Goal: Task Accomplishment & Management: Manage account settings

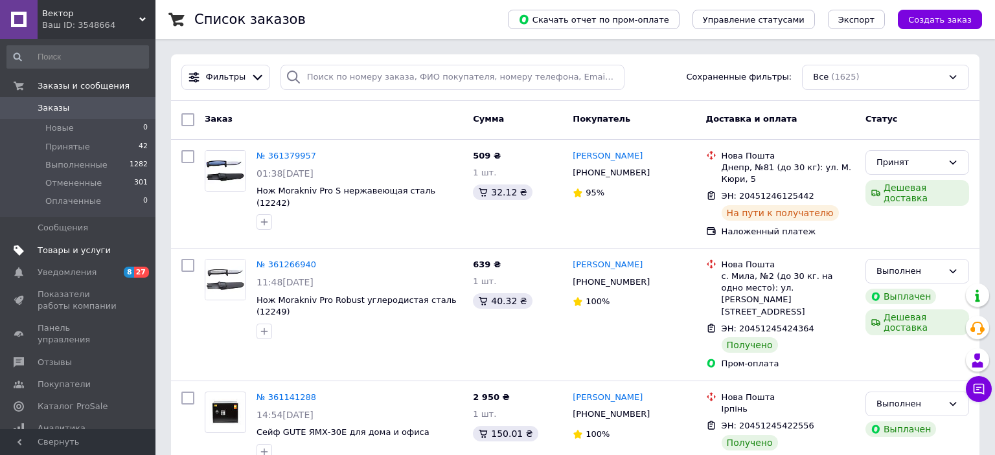
click at [45, 249] on span "Товары и услуги" at bounding box center [74, 251] width 73 height 12
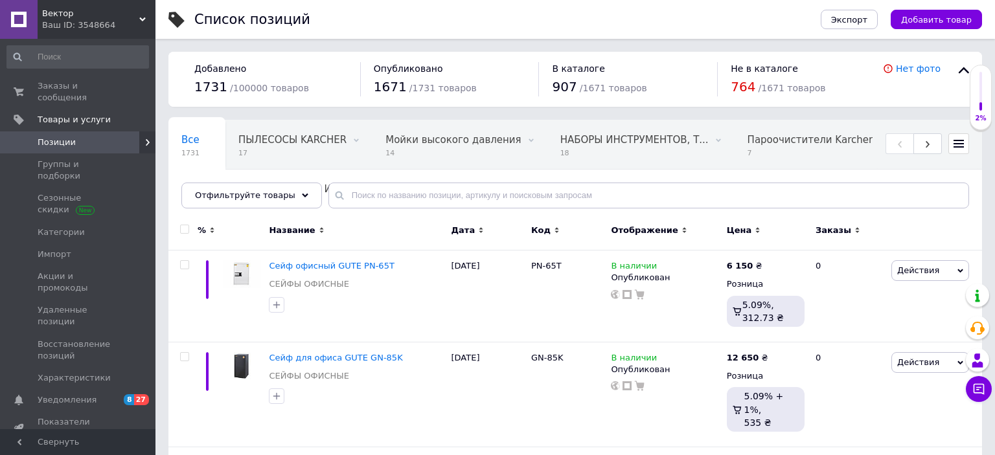
click at [47, 137] on span "Позиции" at bounding box center [57, 143] width 38 height 12
click at [54, 137] on span "Позиции" at bounding box center [57, 143] width 38 height 12
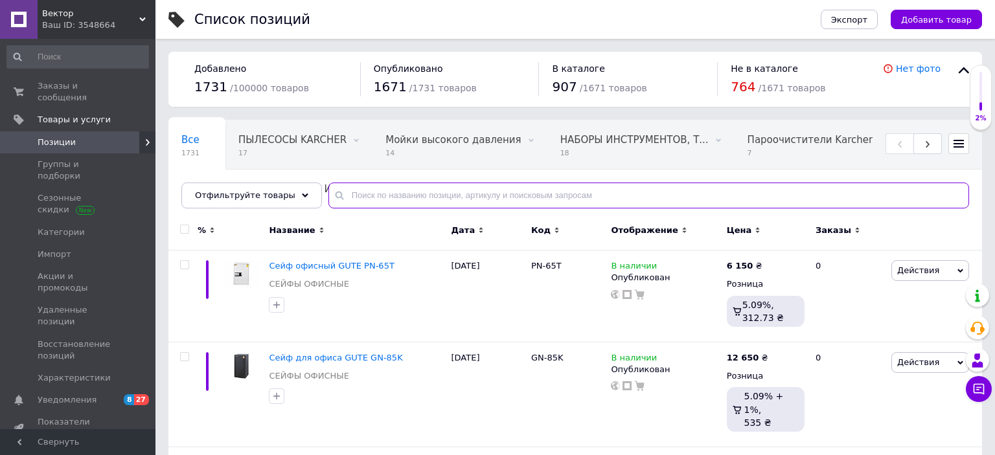
click at [369, 192] on input "text" at bounding box center [648, 196] width 641 height 26
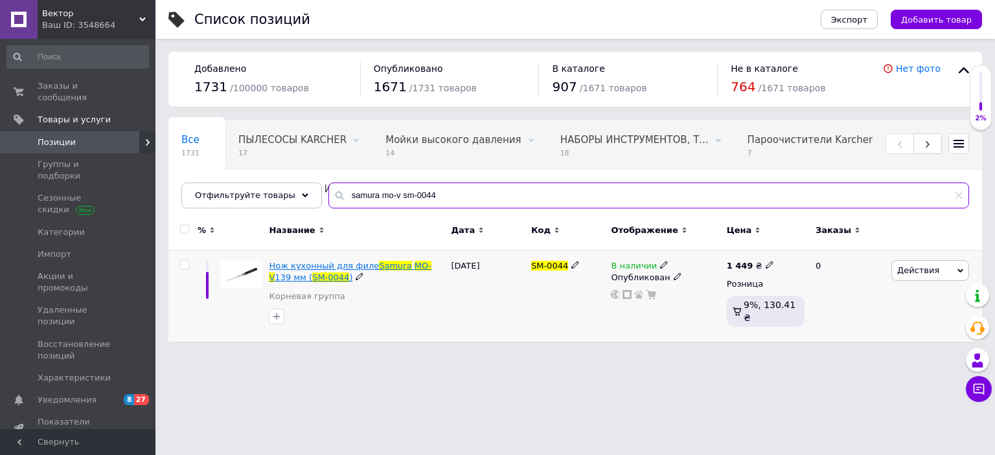
type input "samura mo-v sm-0044"
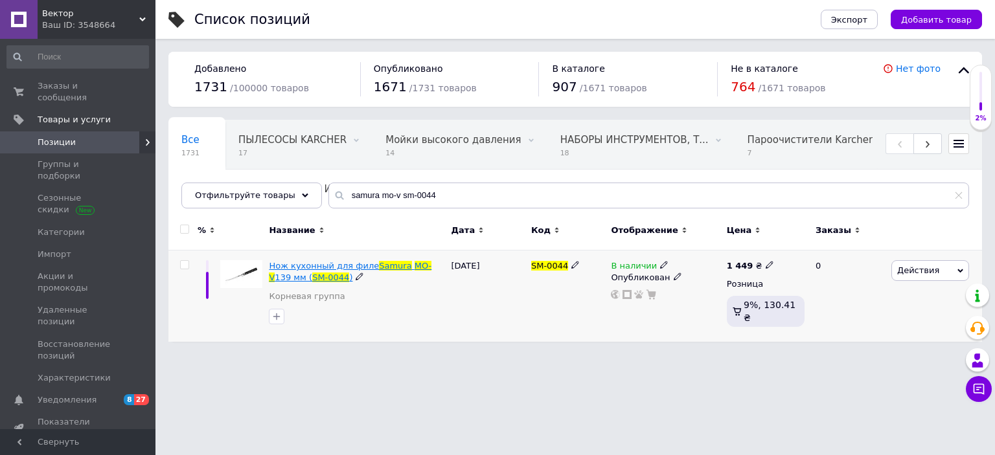
click at [351, 266] on span "Нож кухонный для филе" at bounding box center [324, 266] width 110 height 10
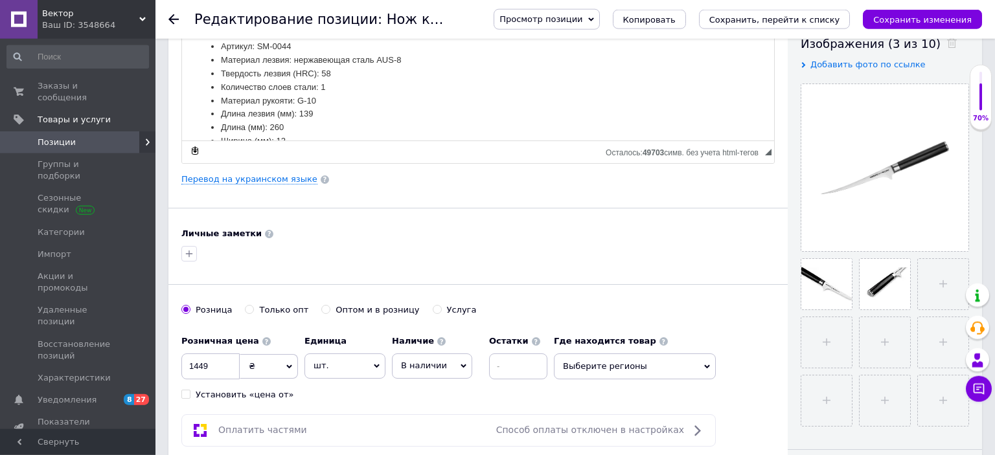
scroll to position [273, 0]
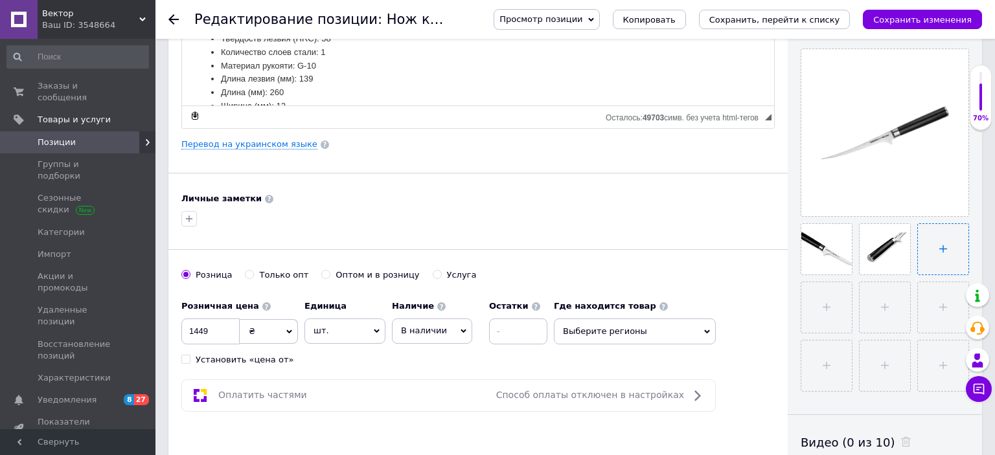
click at [945, 249] on input "file" at bounding box center [943, 249] width 51 height 51
type input "C:\fakepath\TC-SM-0048det3__23002.jpg"
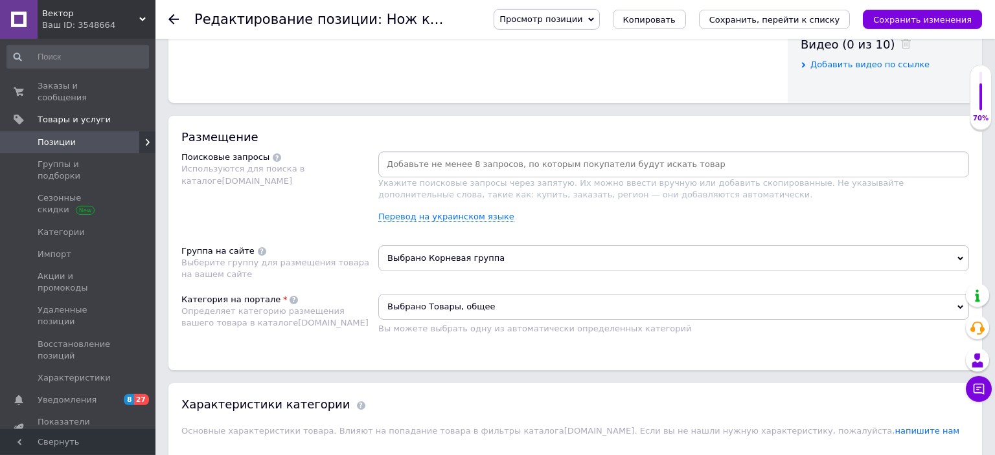
scroll to position [684, 0]
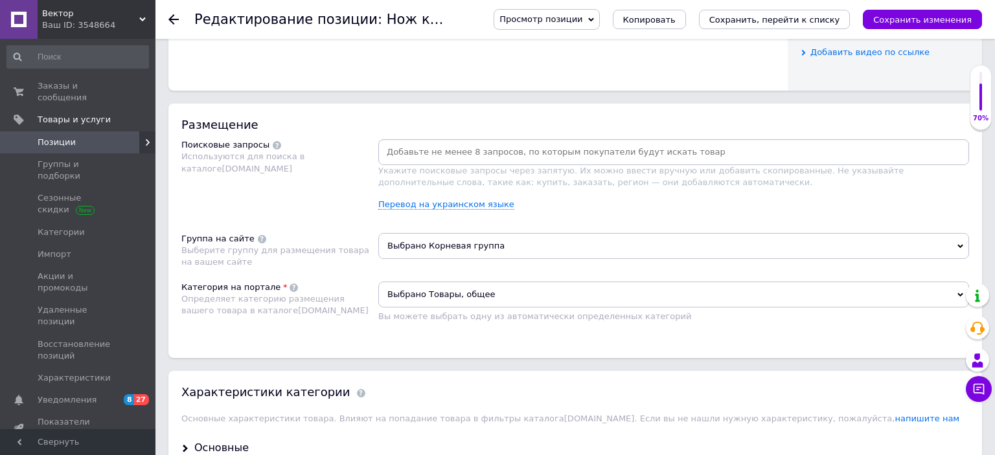
click at [478, 243] on span "Выбрано Корневая группа" at bounding box center [673, 246] width 591 height 26
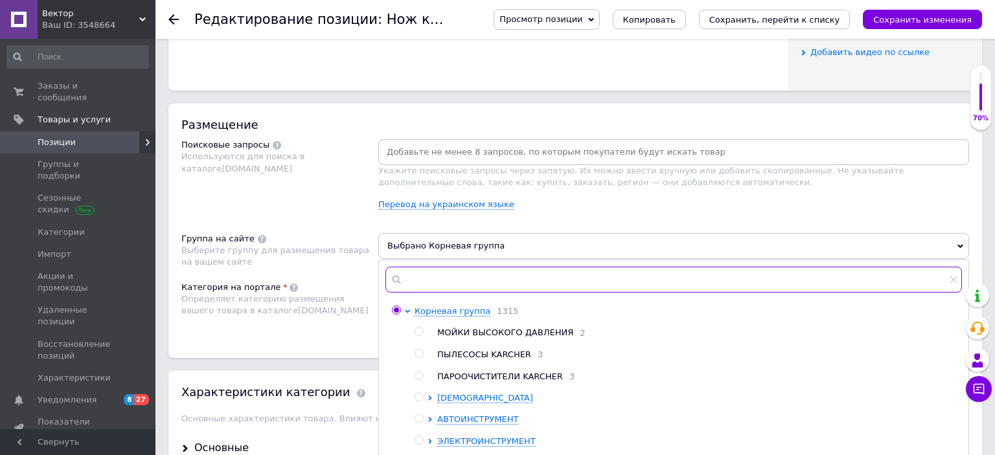
click at [477, 279] on input "text" at bounding box center [674, 280] width 577 height 26
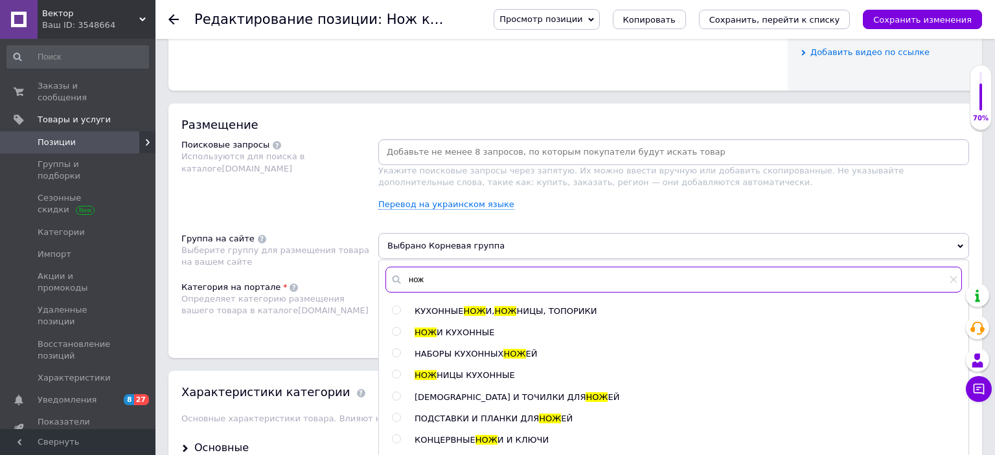
type input "нож"
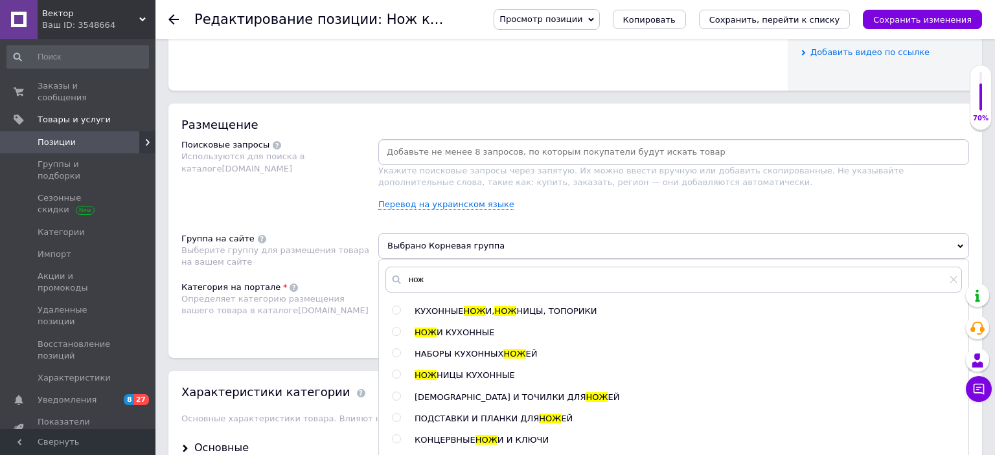
click at [467, 330] on span "И КУХОННЫЕ" at bounding box center [466, 333] width 58 height 10
radio input "true"
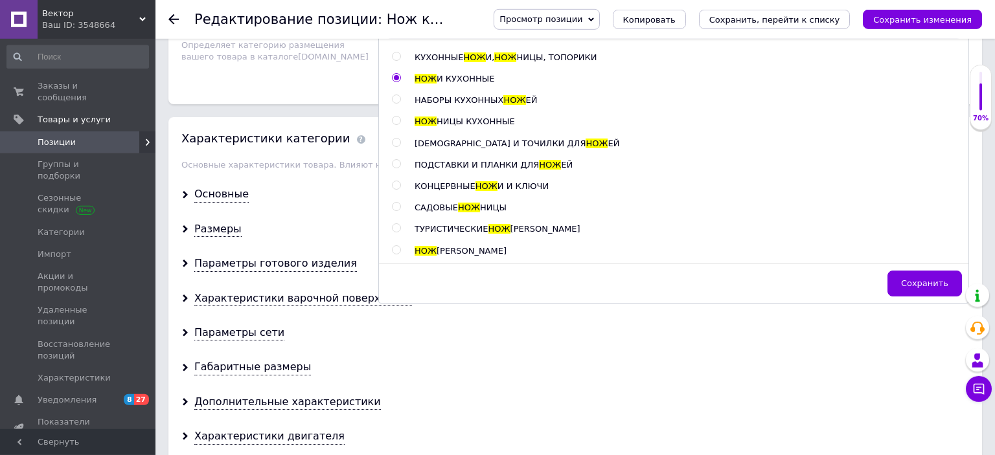
scroll to position [958, 0]
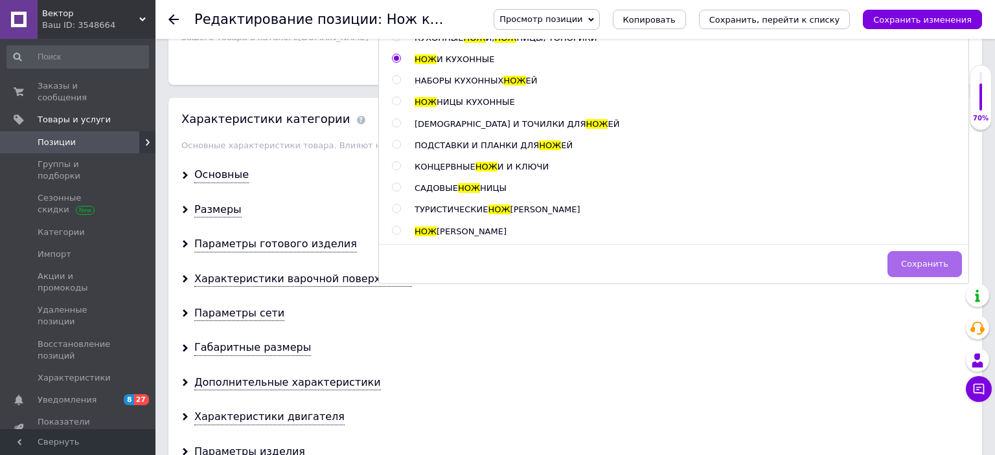
click at [917, 262] on span "Сохранить" at bounding box center [924, 264] width 47 height 10
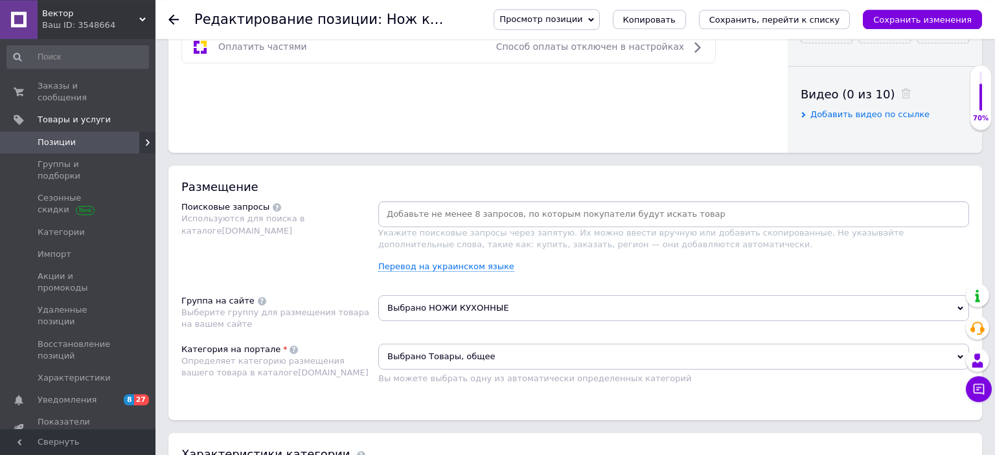
scroll to position [616, 0]
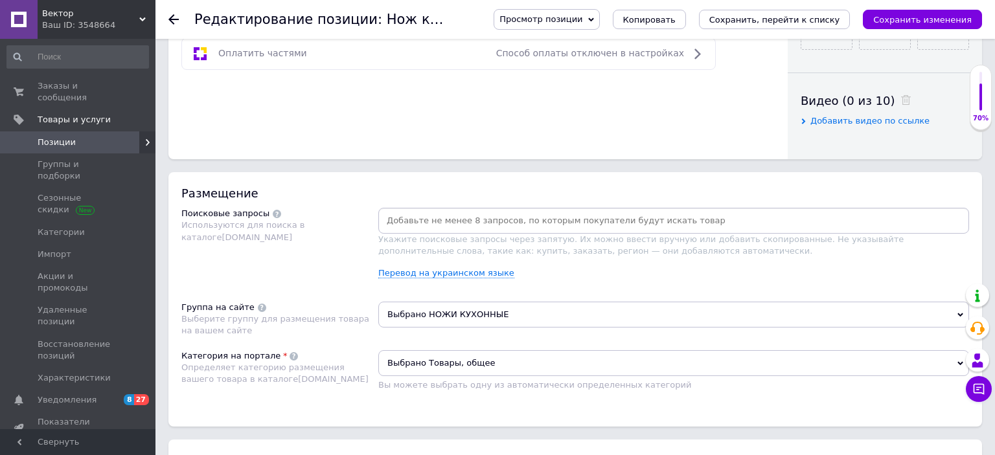
click at [499, 362] on span "Выбрано Товары, общее" at bounding box center [673, 364] width 591 height 26
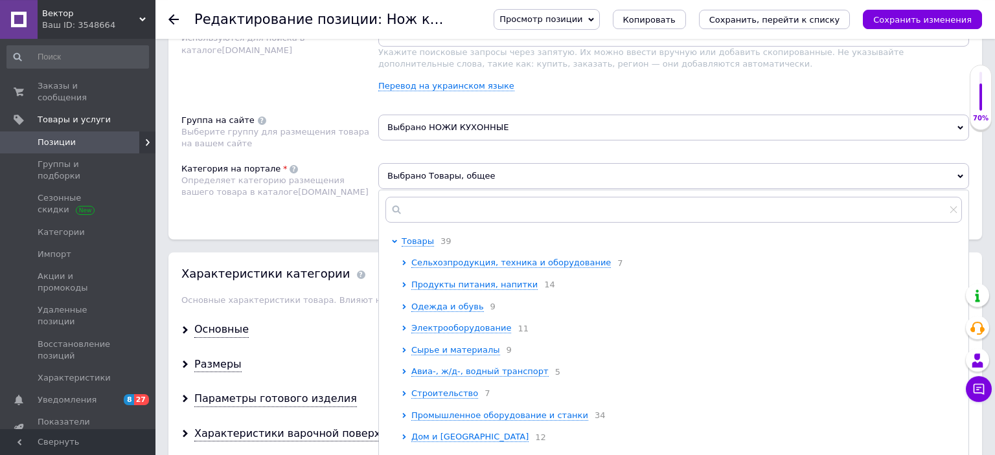
scroll to position [821, 0]
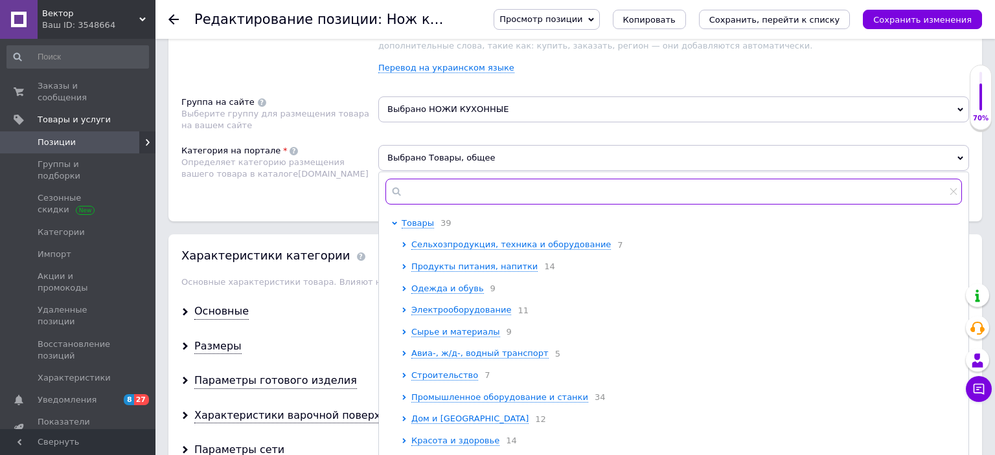
drag, startPoint x: 463, startPoint y: 190, endPoint x: 697, endPoint y: 178, distance: 233.6
click at [483, 192] on input "text" at bounding box center [674, 192] width 577 height 26
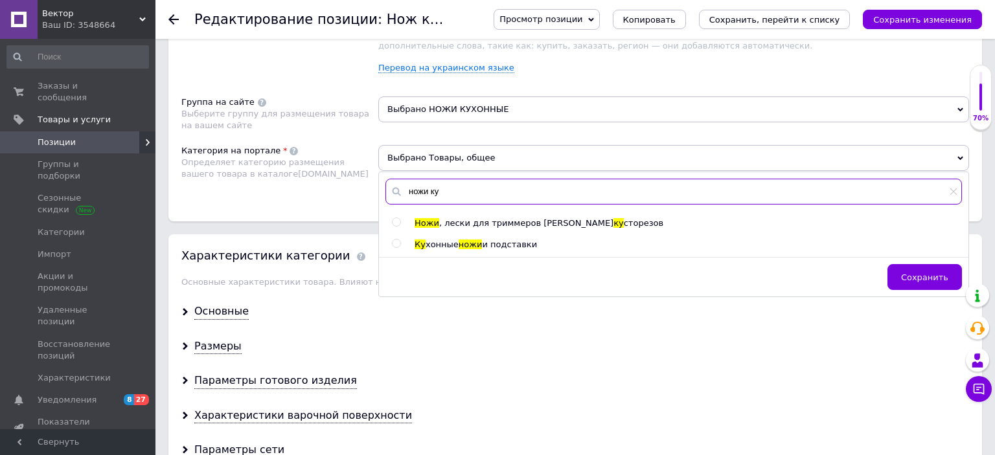
type input "ножи ку"
click at [503, 242] on span "и подставки" at bounding box center [509, 245] width 55 height 10
radio input "true"
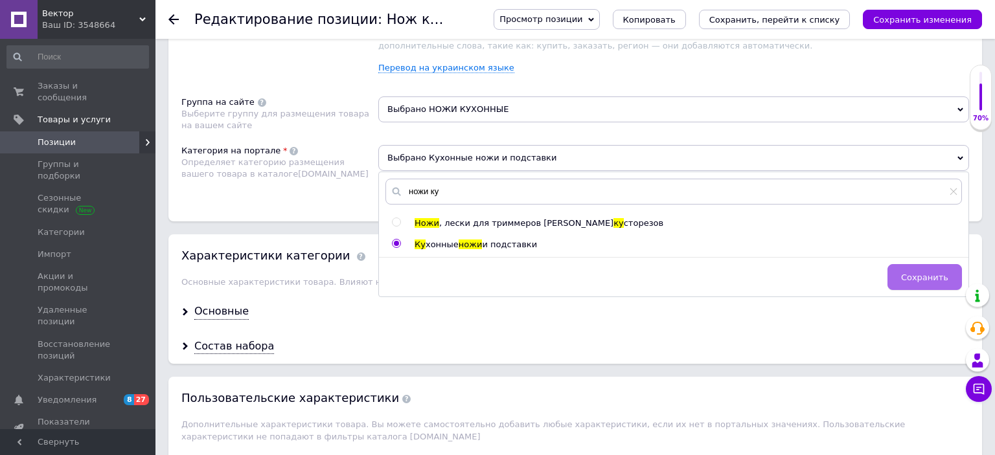
click at [921, 273] on span "Сохранить" at bounding box center [924, 278] width 47 height 10
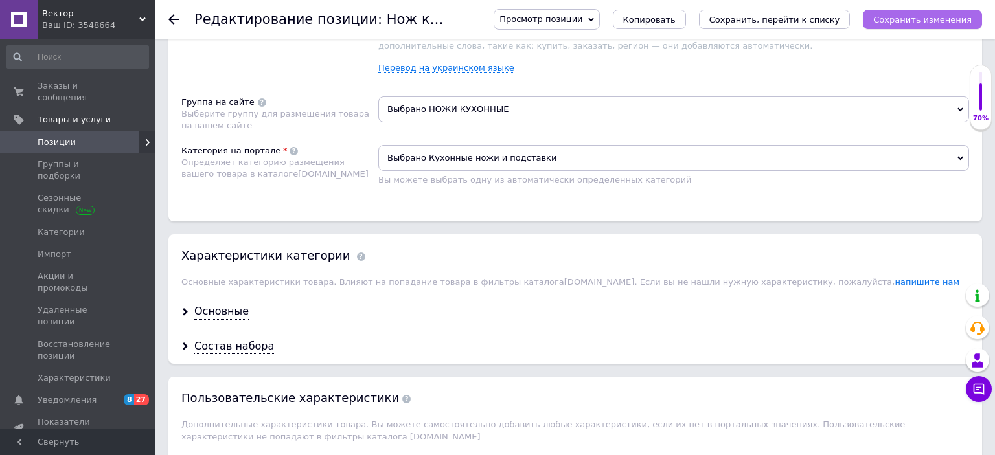
click at [914, 22] on icon "Сохранить изменения" at bounding box center [922, 20] width 98 height 10
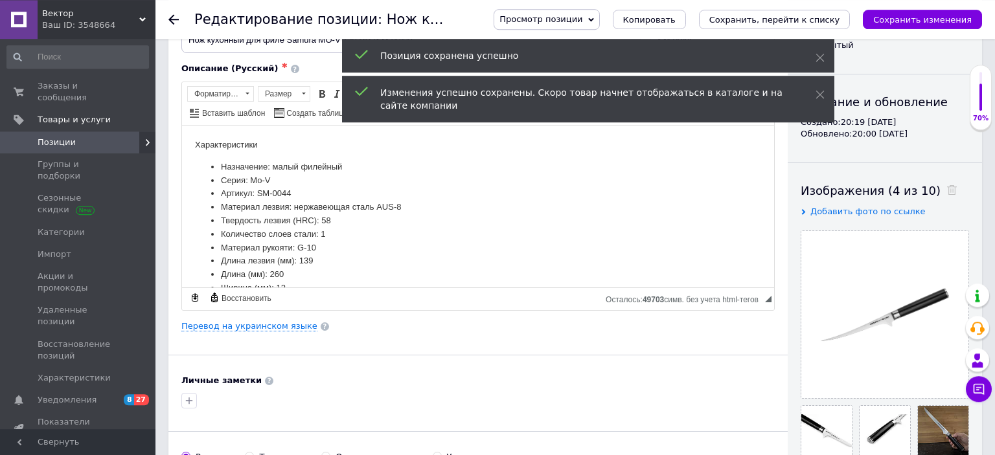
scroll to position [68, 0]
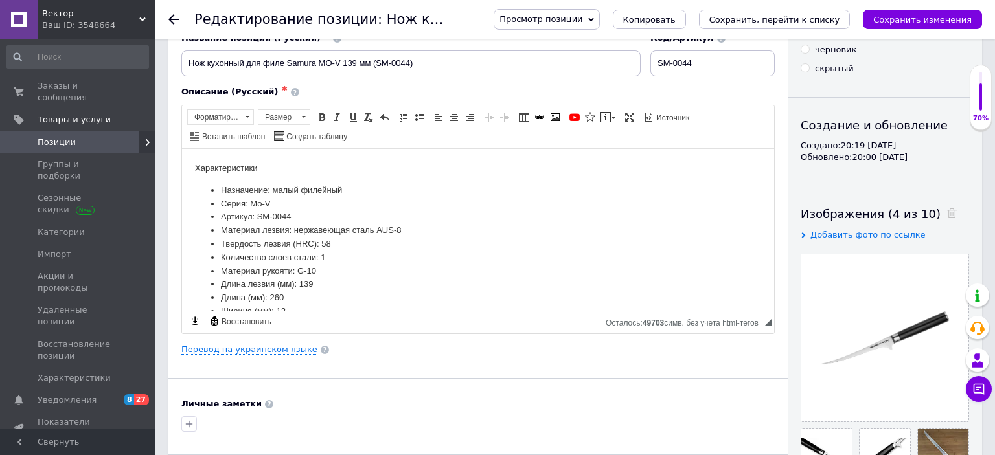
click at [229, 351] on link "Перевод на украинском языке" at bounding box center [249, 350] width 136 height 10
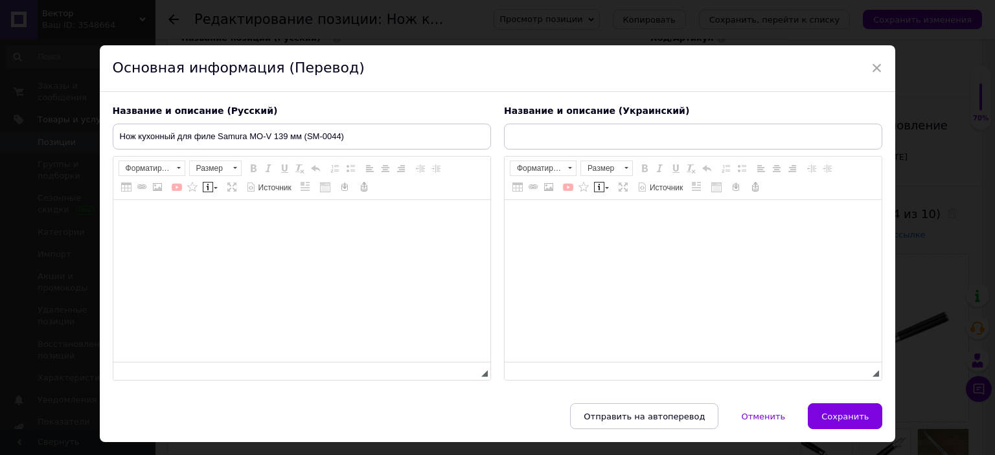
scroll to position [0, 0]
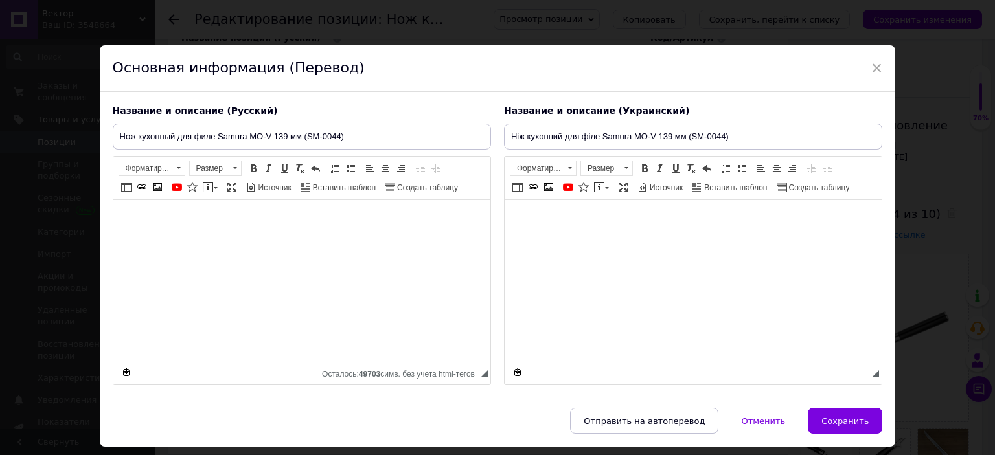
type input "Ніж кухонний для філе Samura MO-V 139 мм (SM-0044)"
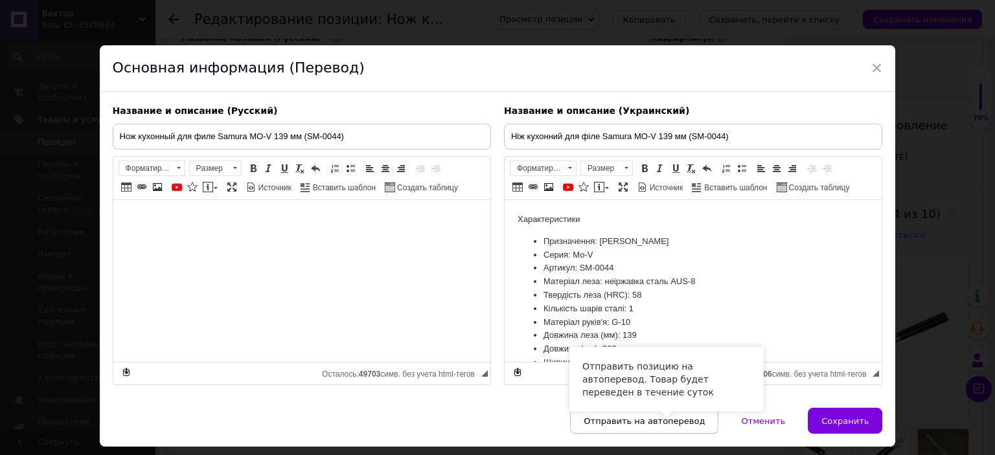
click at [653, 422] on span "Отправить на автоперевод" at bounding box center [644, 422] width 121 height 10
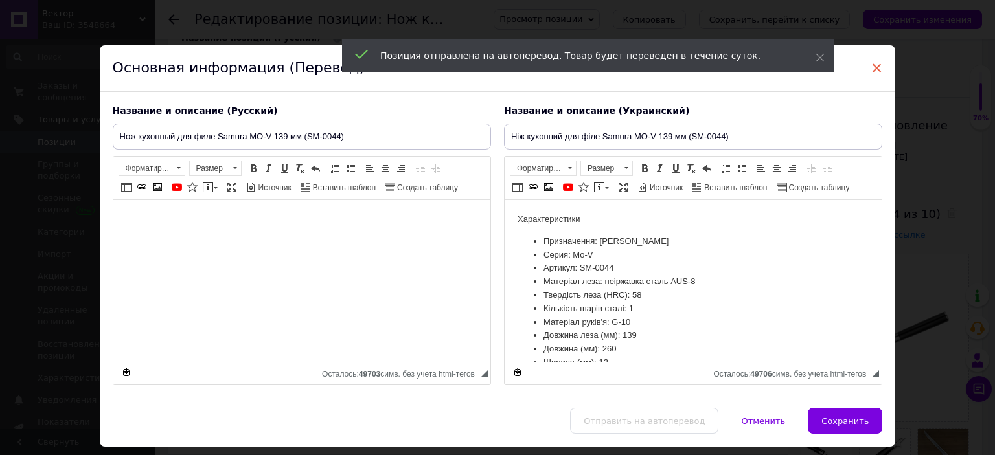
click at [877, 66] on span "×" at bounding box center [877, 68] width 12 height 22
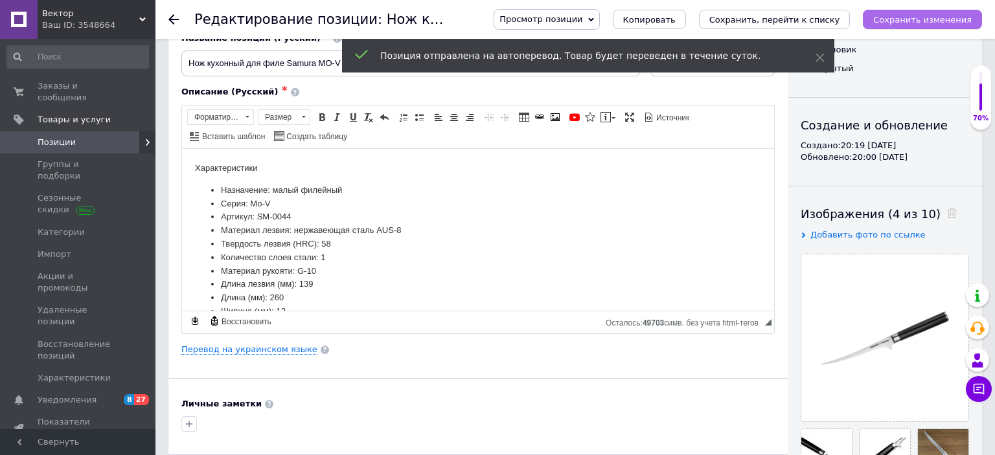
click at [910, 17] on icon "Сохранить изменения" at bounding box center [922, 20] width 98 height 10
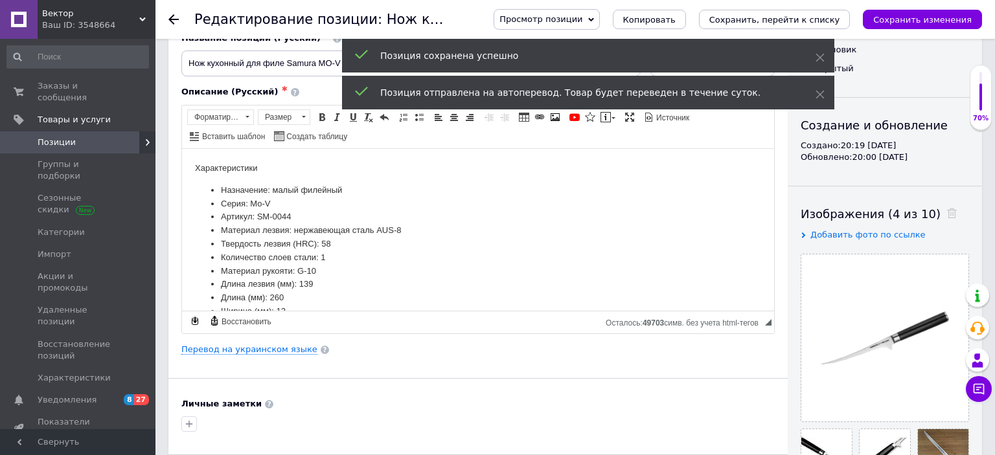
click at [173, 17] on icon at bounding box center [173, 19] width 10 height 10
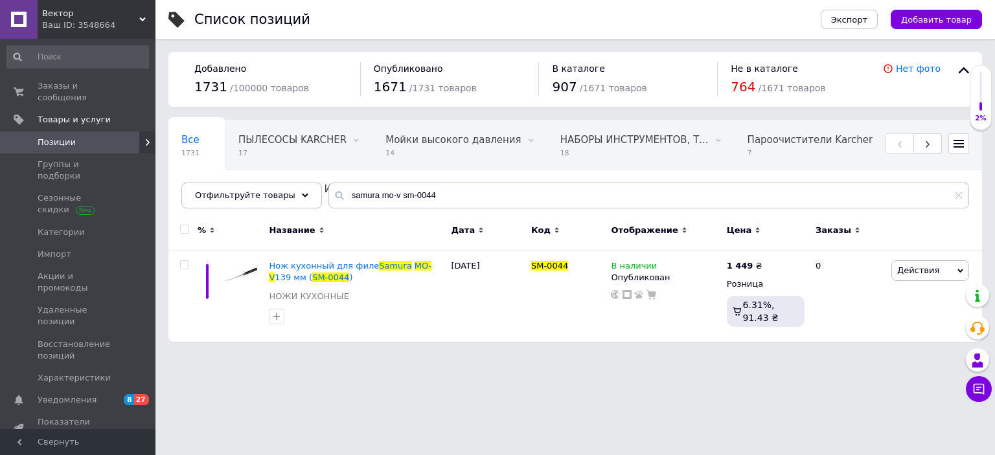
click at [146, 17] on icon at bounding box center [142, 19] width 6 height 6
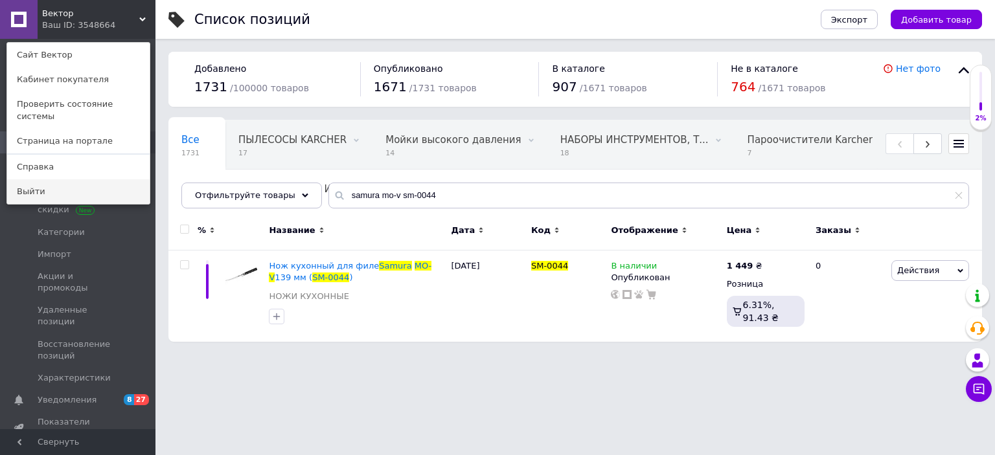
click at [29, 183] on link "Выйти" at bounding box center [78, 191] width 143 height 25
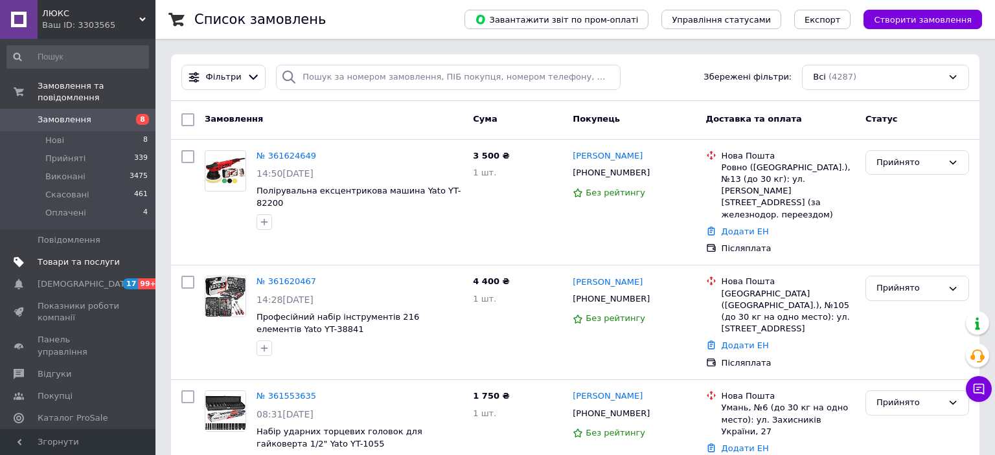
click at [58, 257] on span "Товари та послуги" at bounding box center [79, 263] width 82 height 12
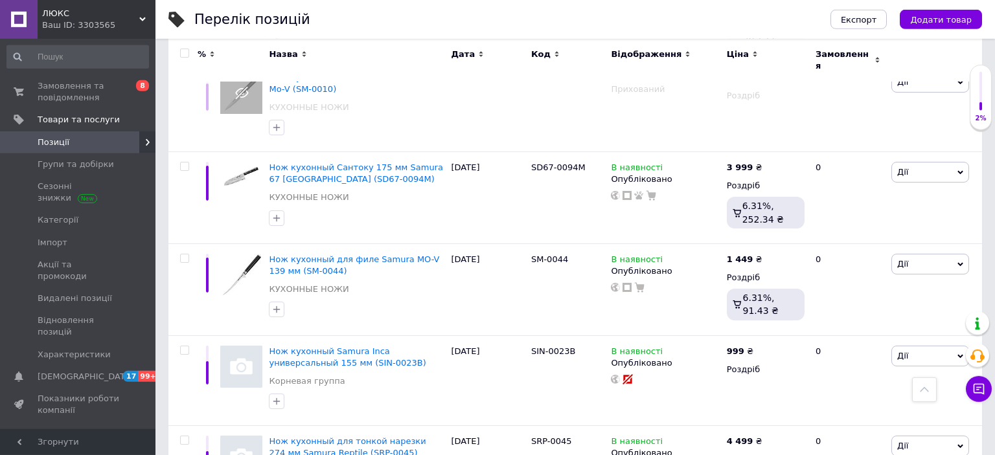
scroll to position [2399, 0]
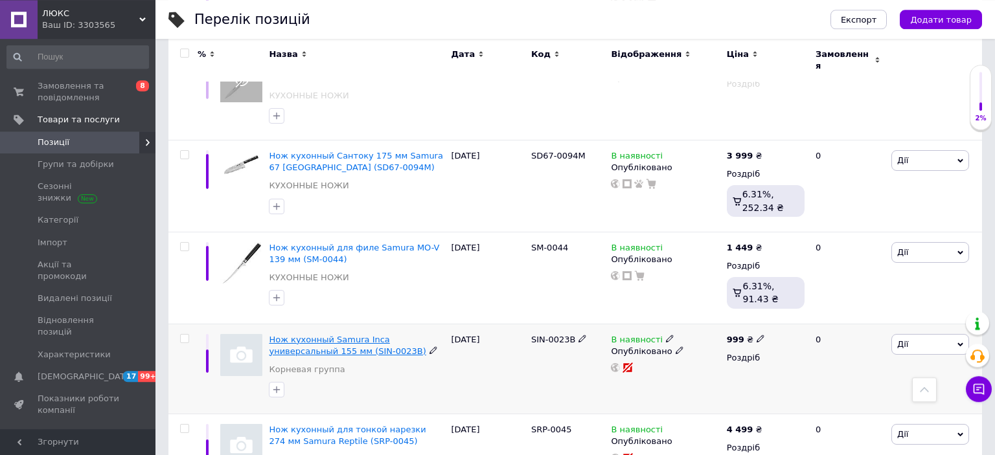
click at [419, 335] on span "Нож кухонный Samura Inca универсальный 155 мм (SIN-0023B)" at bounding box center [347, 345] width 157 height 21
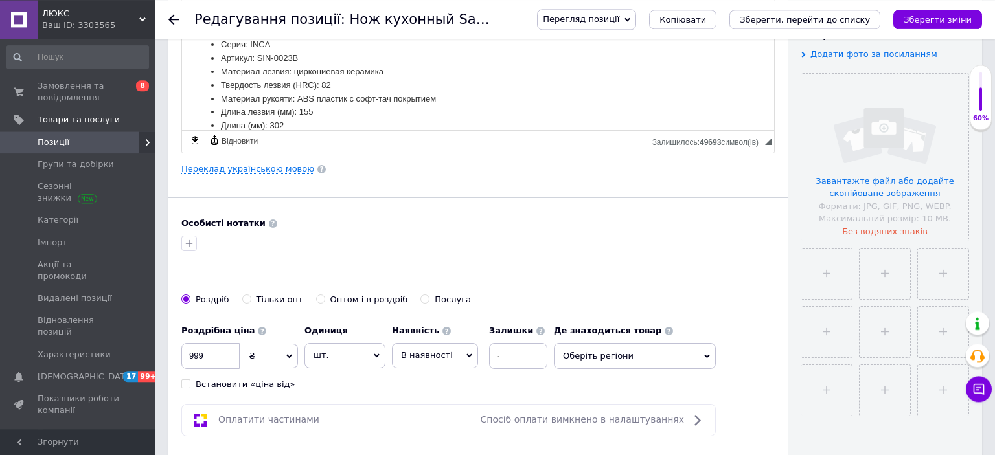
scroll to position [273, 0]
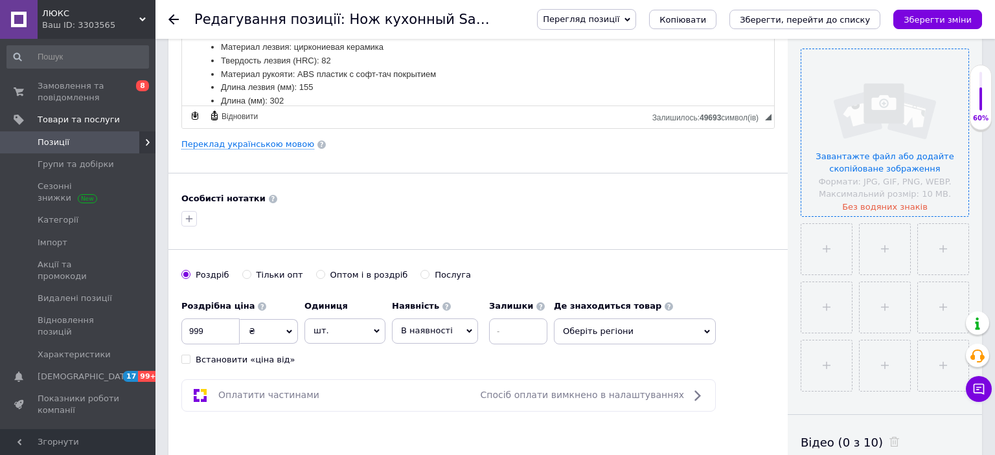
click at [892, 105] on input "file" at bounding box center [884, 132] width 167 height 167
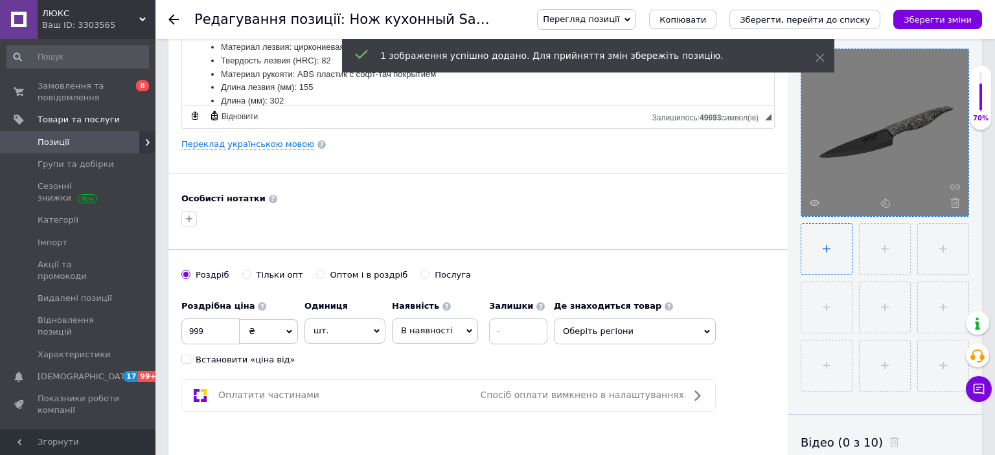
click at [827, 244] on input "file" at bounding box center [826, 249] width 51 height 51
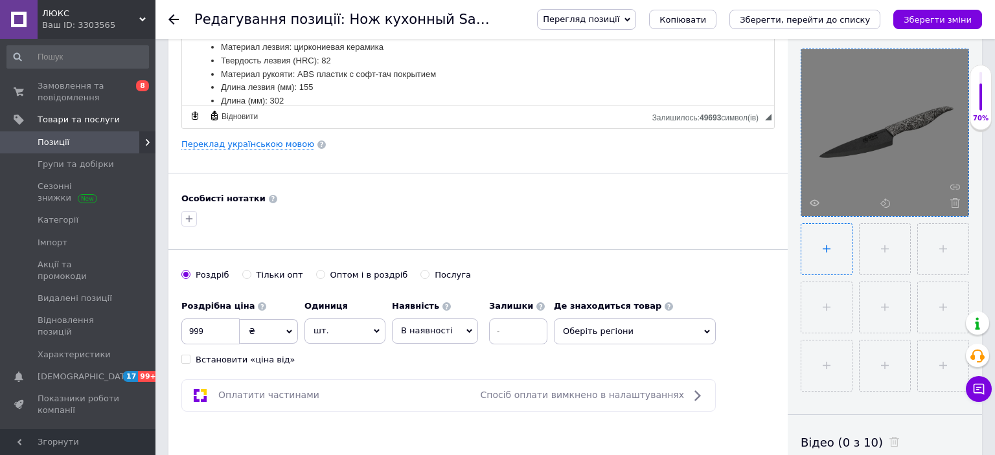
type input "C:\fakepath\262188066.webp"
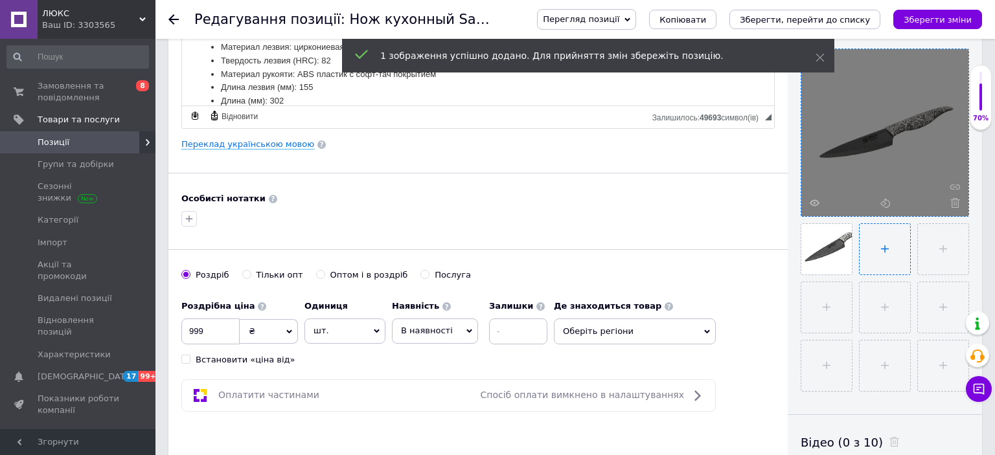
click at [886, 242] on input "file" at bounding box center [885, 249] width 51 height 51
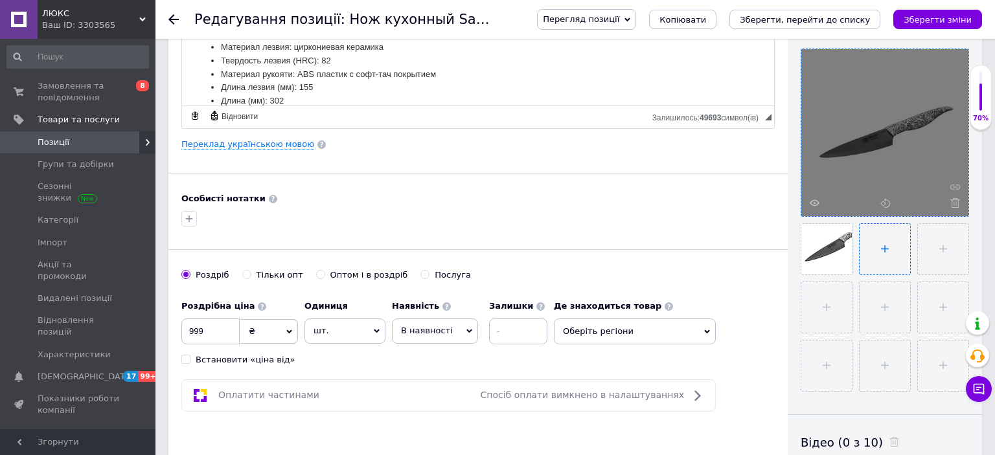
type input "C:\fakepath\262188058.webp"
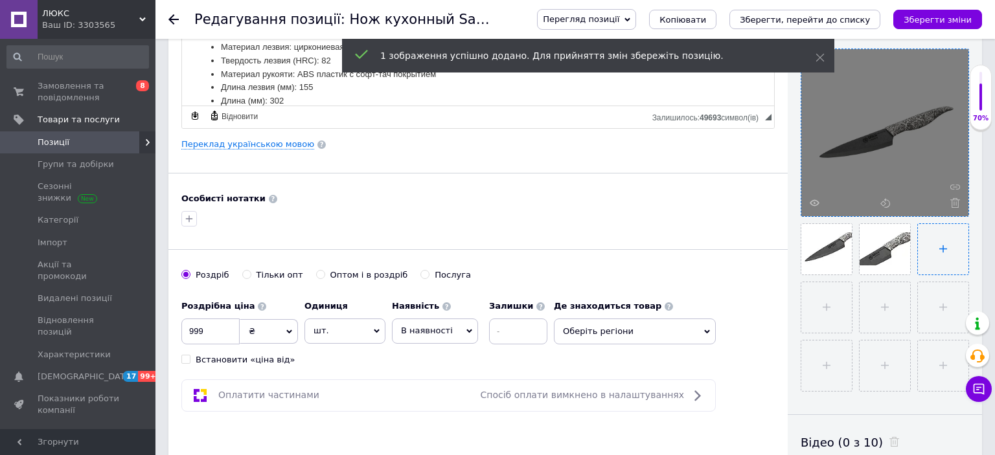
click at [939, 245] on input "file" at bounding box center [943, 249] width 51 height 51
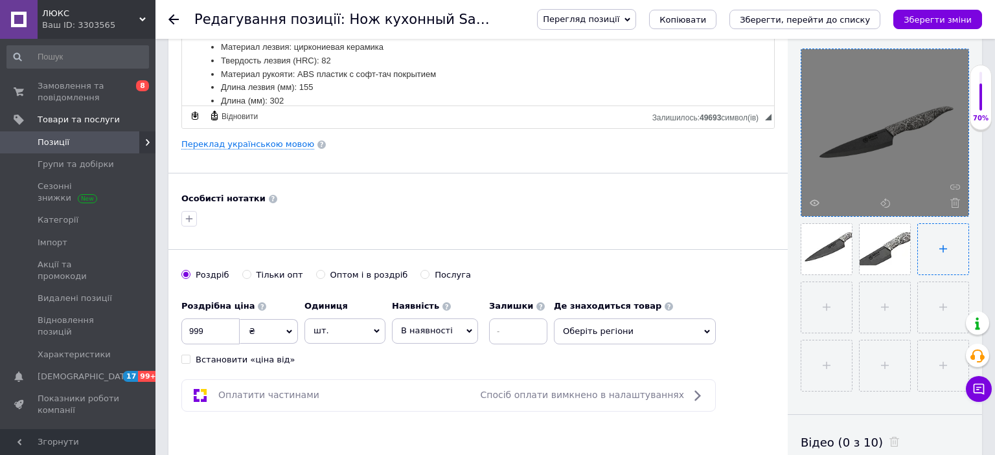
type input "C:\fakepath\262188052.webp"
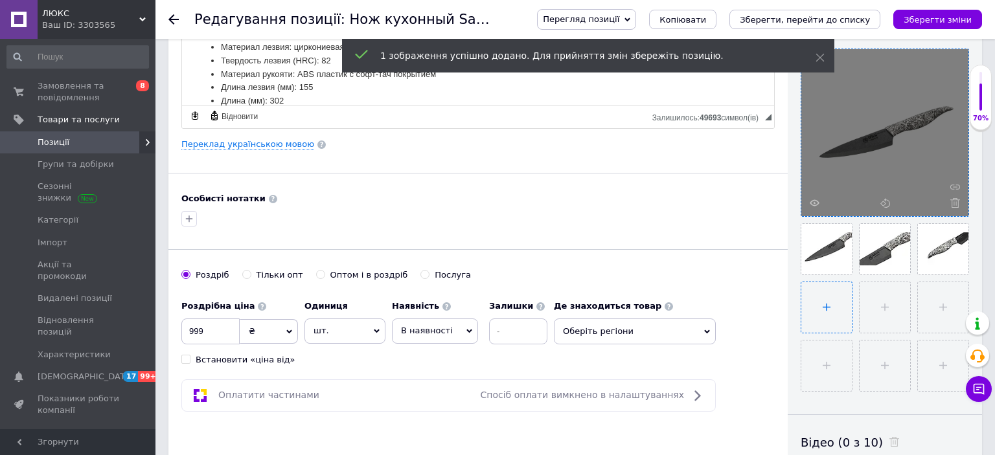
click at [825, 299] on input "file" at bounding box center [826, 307] width 51 height 51
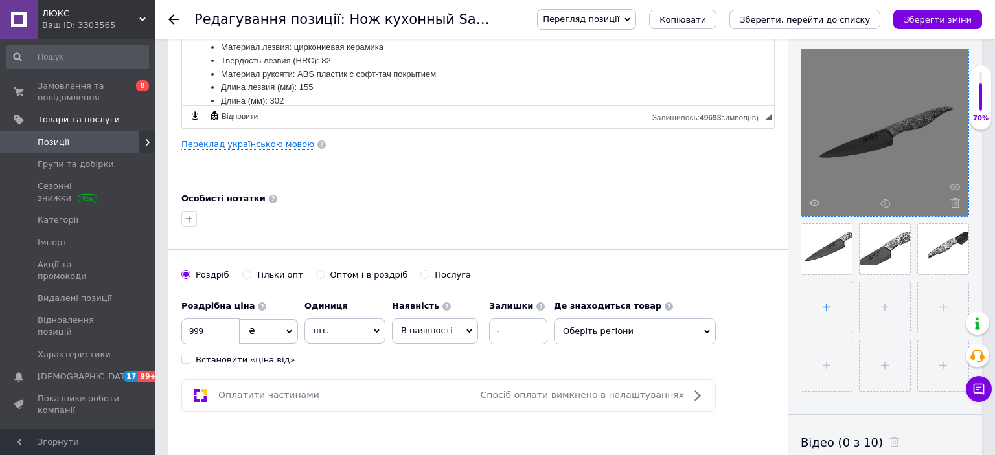
type input "C:\fakepath\262188046.webp"
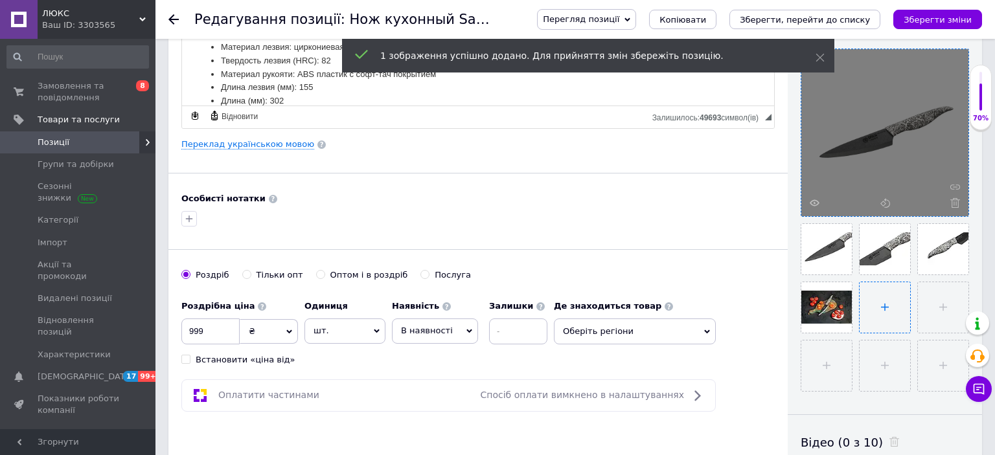
click at [880, 304] on input "file" at bounding box center [885, 307] width 51 height 51
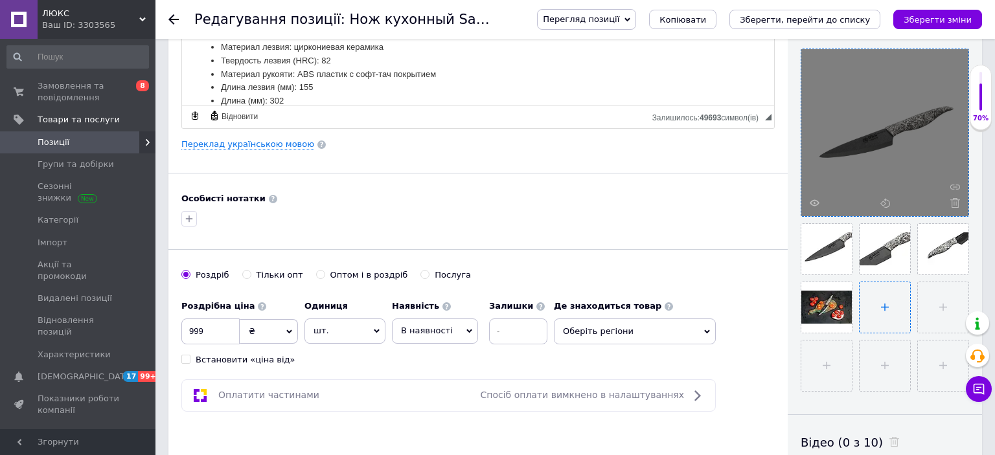
type input "C:\fakepath\SM_0044_1.jpg"
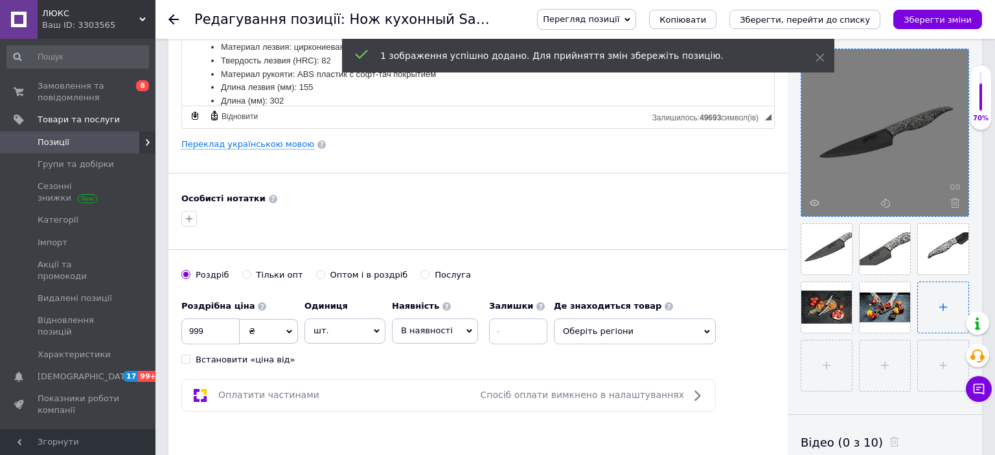
click at [939, 302] on input "file" at bounding box center [943, 307] width 51 height 51
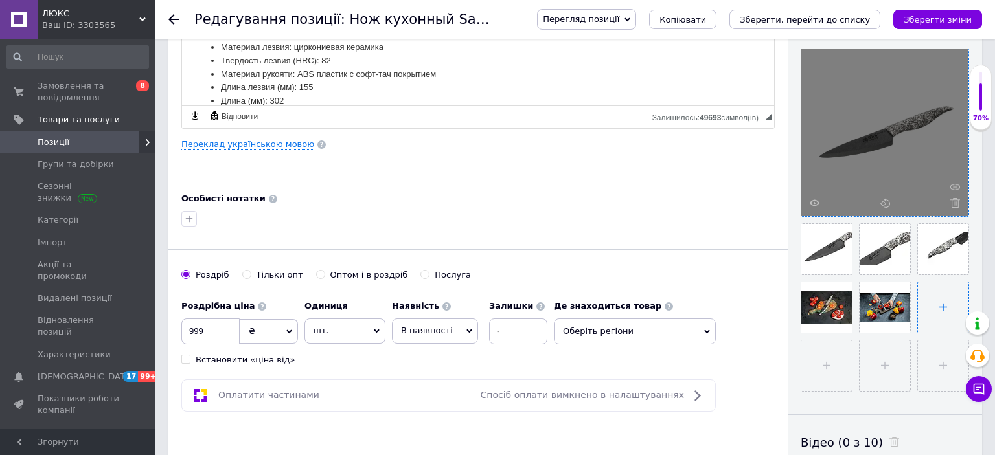
type input "C:\fakepath\SIN-0023B-6.jpg"
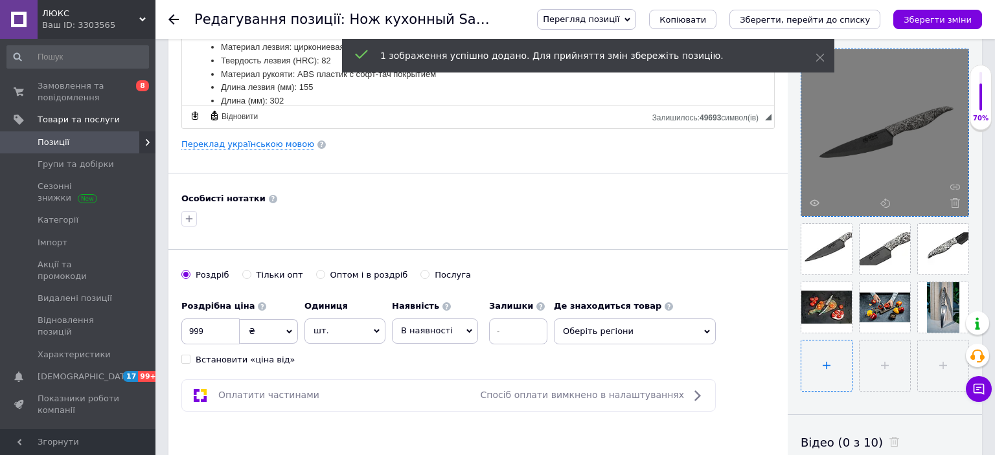
click at [828, 354] on input "file" at bounding box center [826, 366] width 51 height 51
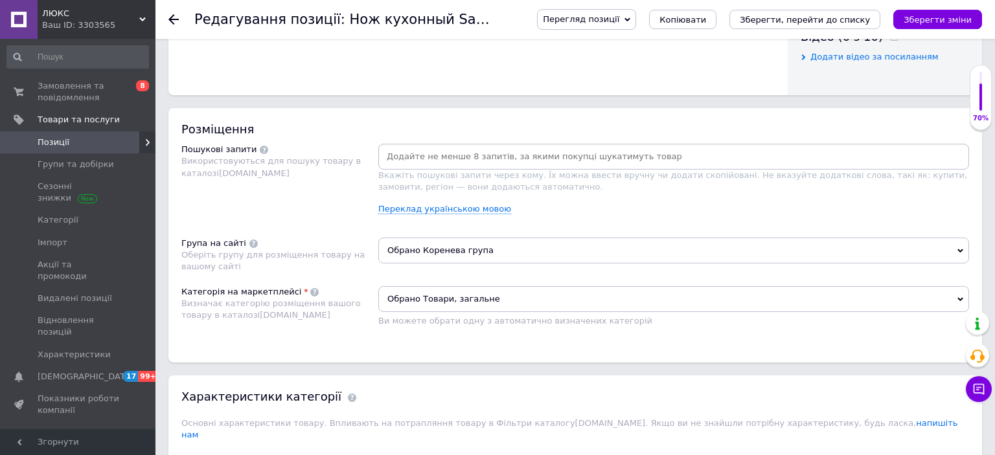
scroll to position [684, 0]
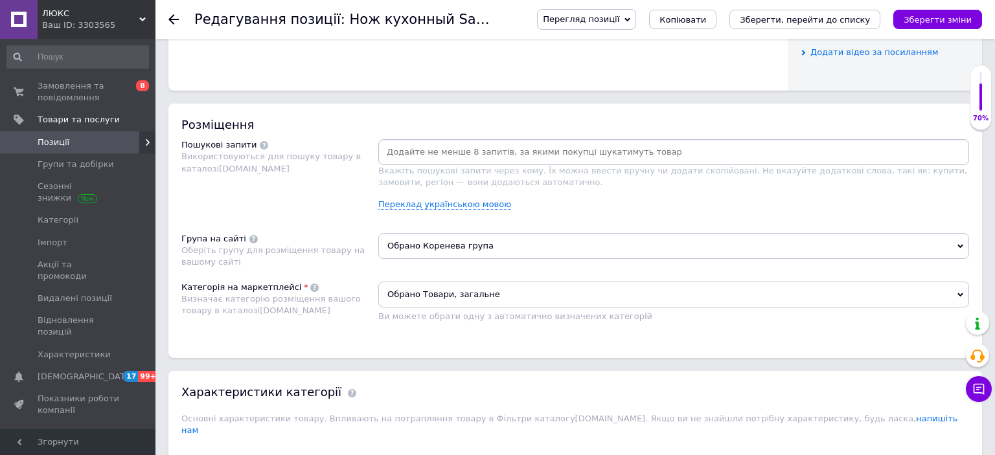
click at [428, 244] on span "Обрано Коренева група" at bounding box center [673, 246] width 591 height 26
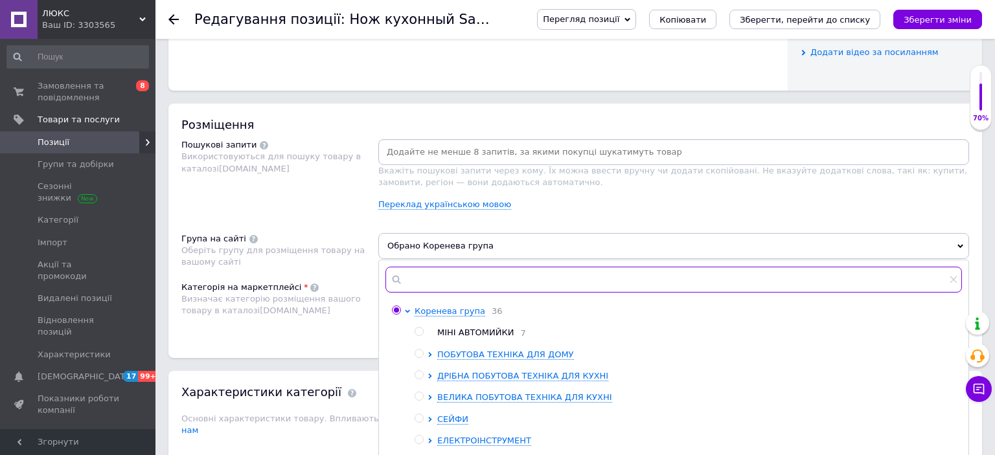
click at [455, 275] on input "text" at bounding box center [674, 280] width 577 height 26
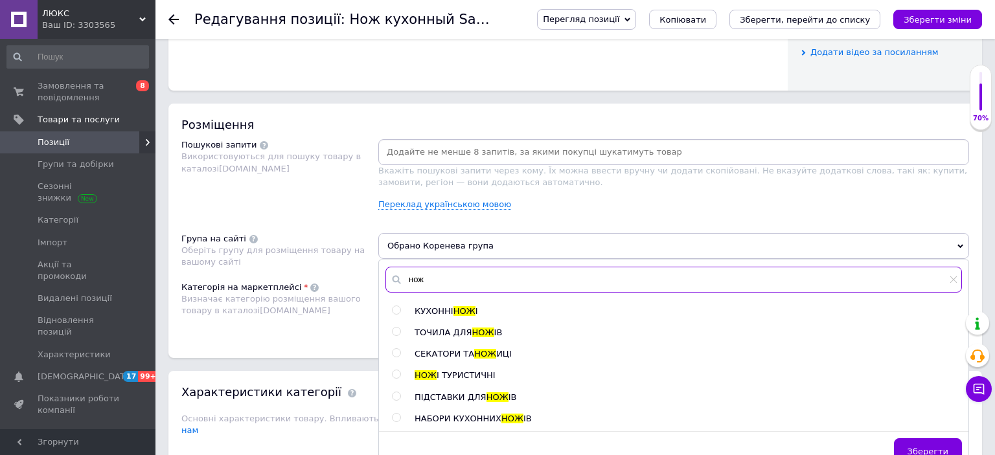
type input "нож"
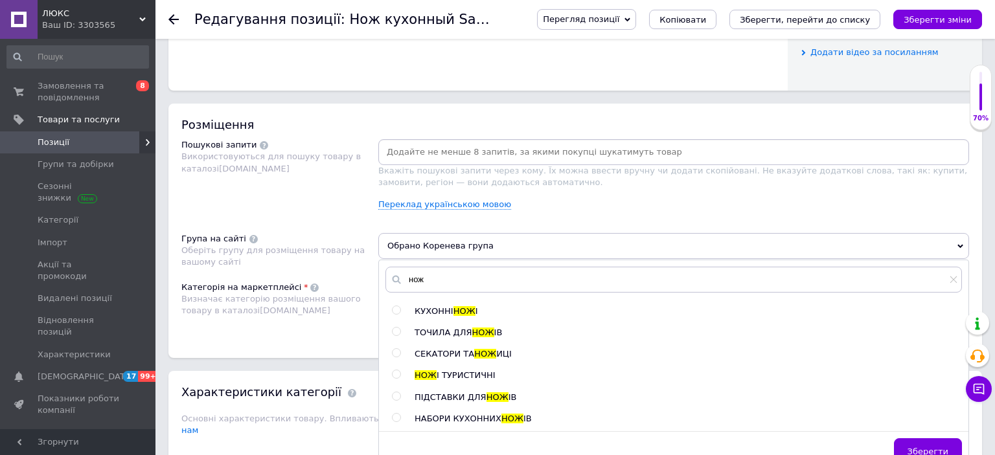
click at [454, 306] on span "НОЖ" at bounding box center [465, 311] width 22 height 10
radio input "true"
click at [933, 447] on span "Зберегти" at bounding box center [928, 452] width 41 height 10
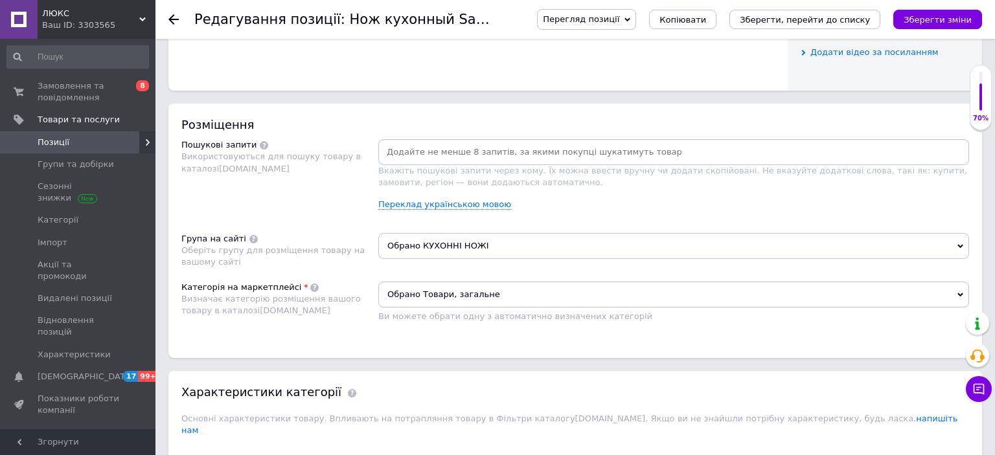
click at [511, 292] on span "Обрано Товари, загальне" at bounding box center [673, 295] width 591 height 26
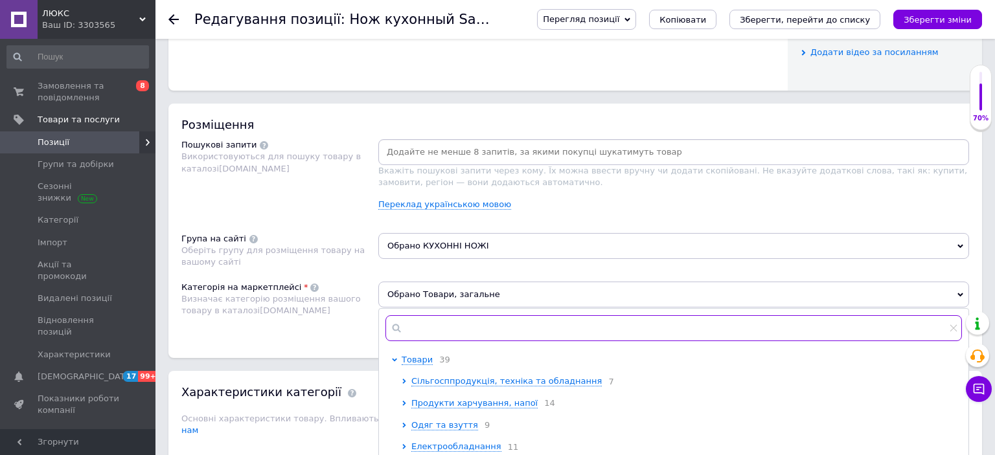
drag, startPoint x: 457, startPoint y: 329, endPoint x: 680, endPoint y: 299, distance: 224.9
click at [475, 328] on input "text" at bounding box center [674, 329] width 577 height 26
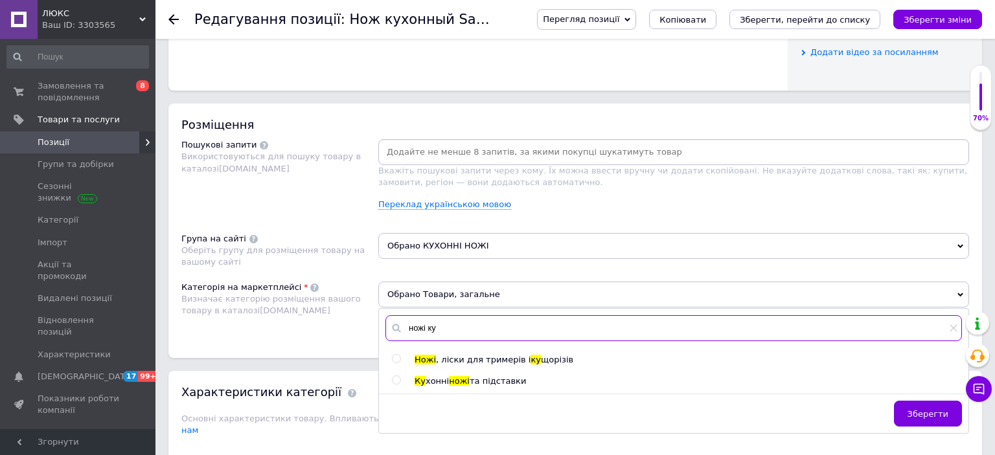
type input "ножі ку"
click at [484, 384] on span "та підставки" at bounding box center [498, 381] width 56 height 10
radio input "true"
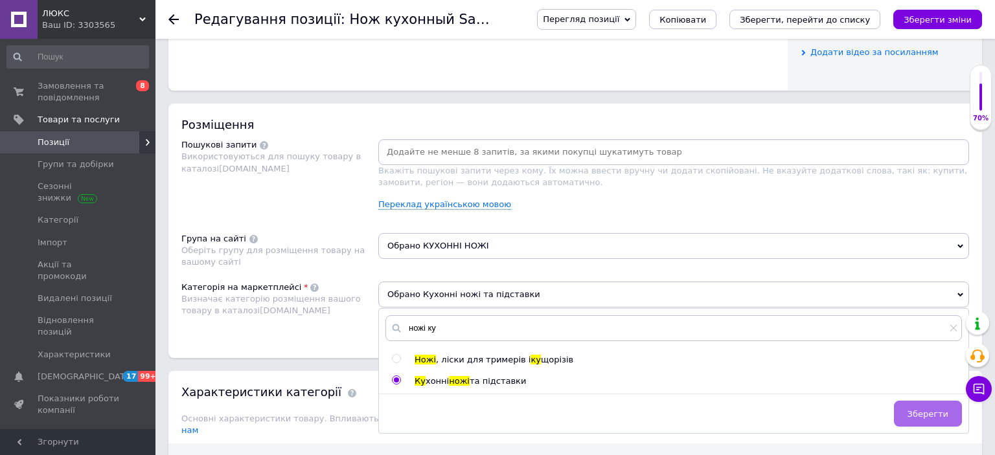
click at [919, 410] on span "Зберегти" at bounding box center [928, 414] width 41 height 10
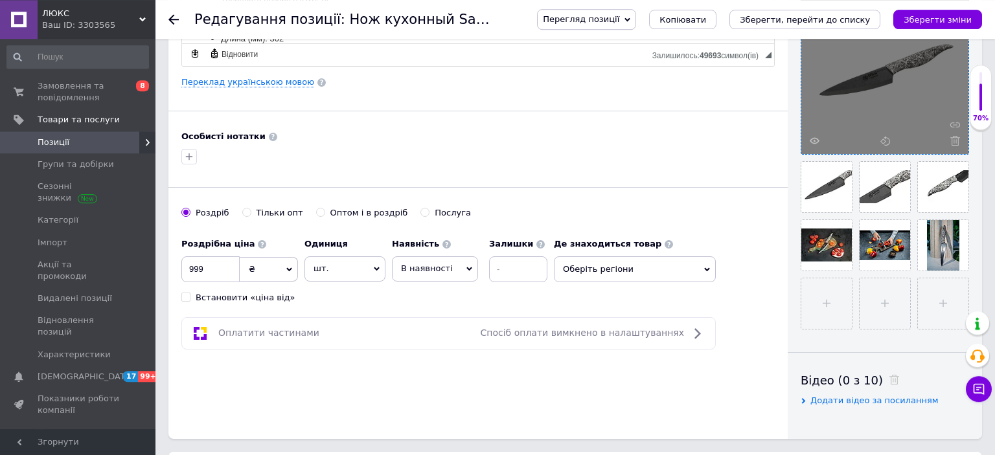
scroll to position [273, 0]
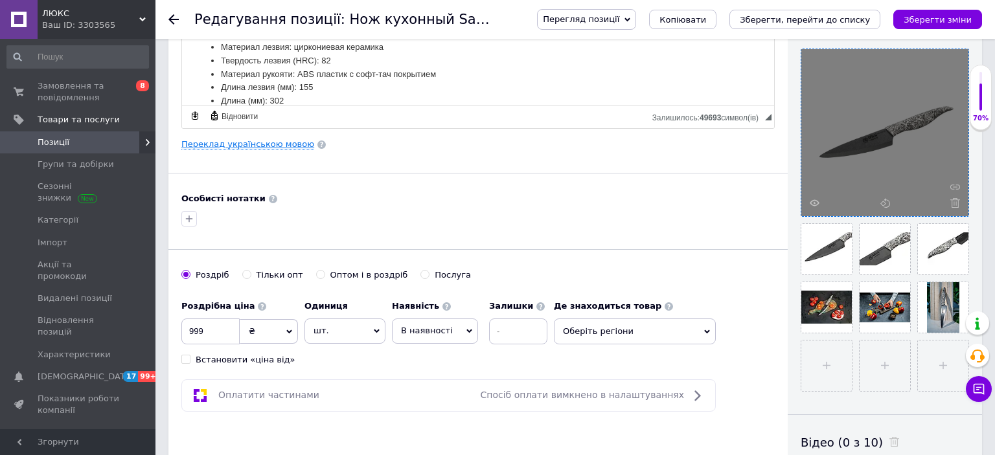
click at [248, 141] on link "Переклад українською мовою" at bounding box center [247, 144] width 133 height 10
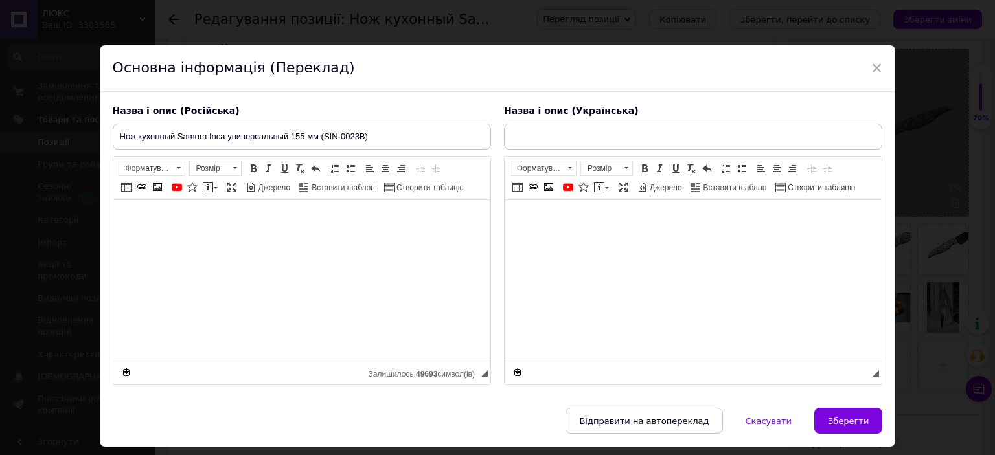
type input "Ніж кухонний Samura Inca універсальний 155 мм (SIN-0023B)"
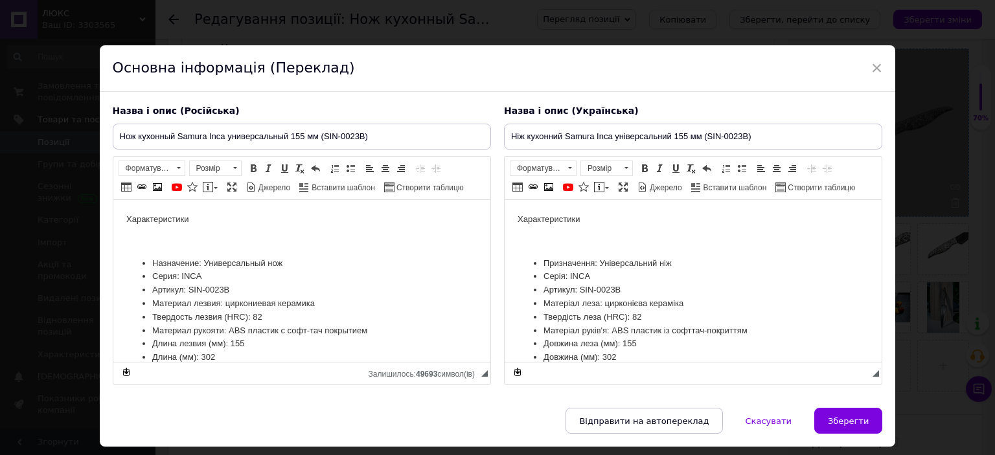
scroll to position [0, 0]
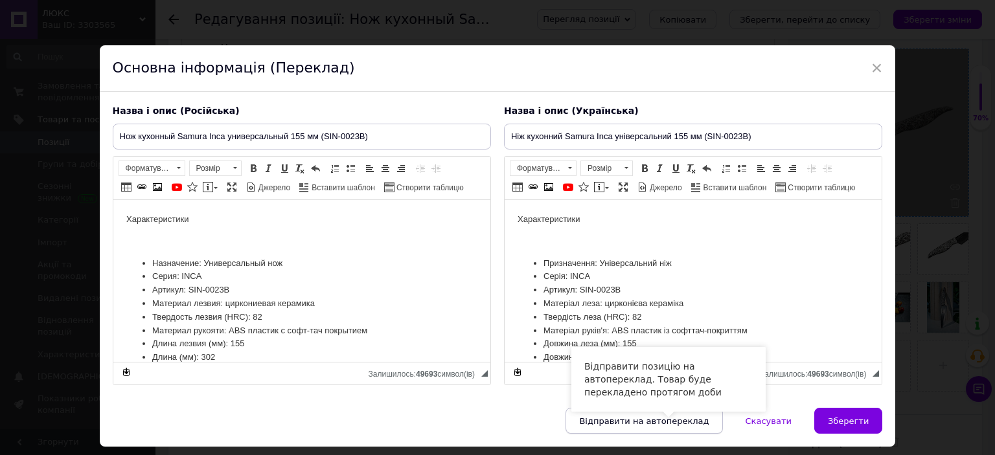
click at [679, 419] on span "Відправити на автопереклад" at bounding box center [644, 422] width 130 height 10
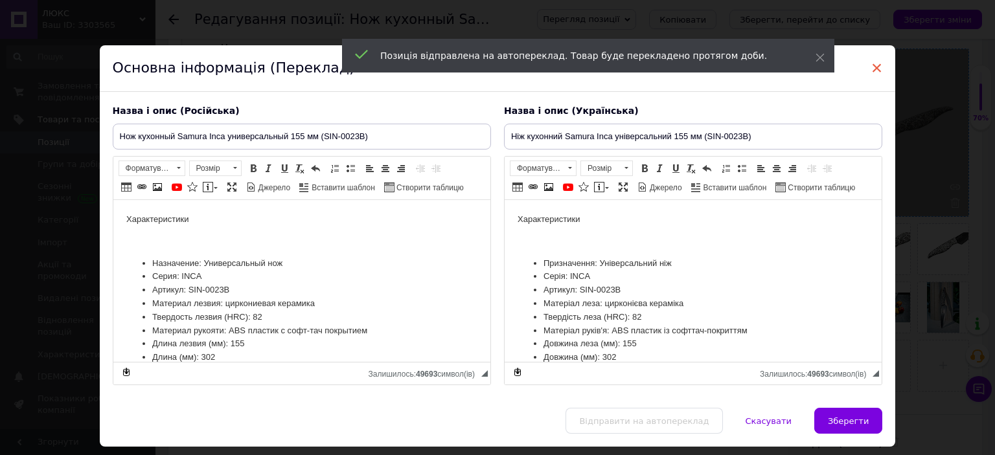
click at [874, 65] on span "×" at bounding box center [877, 68] width 12 height 22
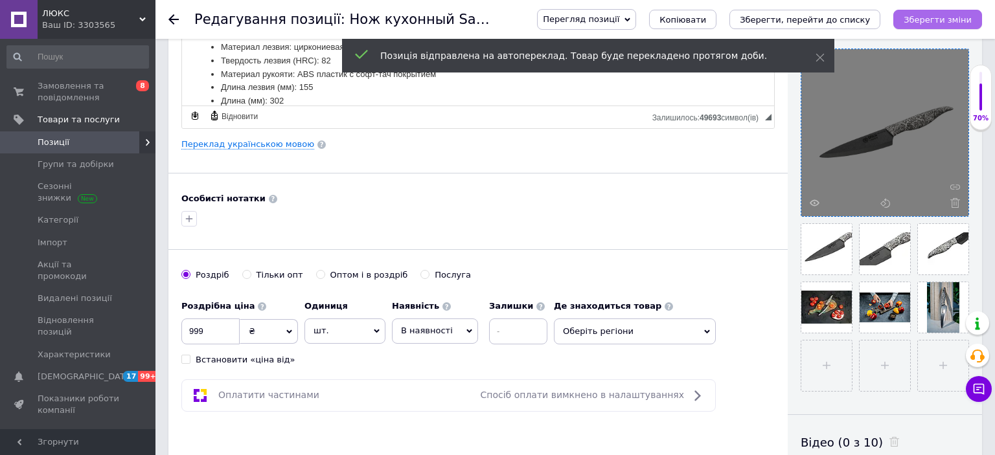
click at [931, 15] on icon "Зберегти зміни" at bounding box center [938, 20] width 68 height 10
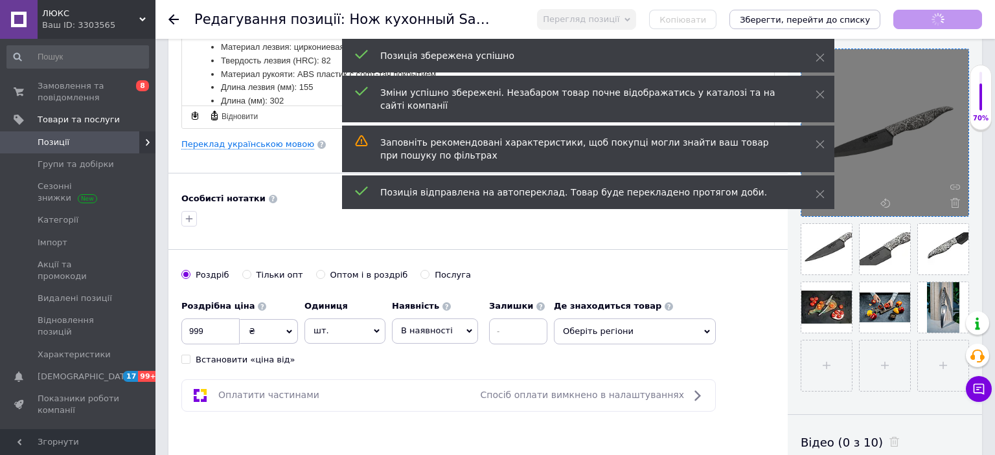
click at [172, 18] on icon at bounding box center [173, 19] width 10 height 10
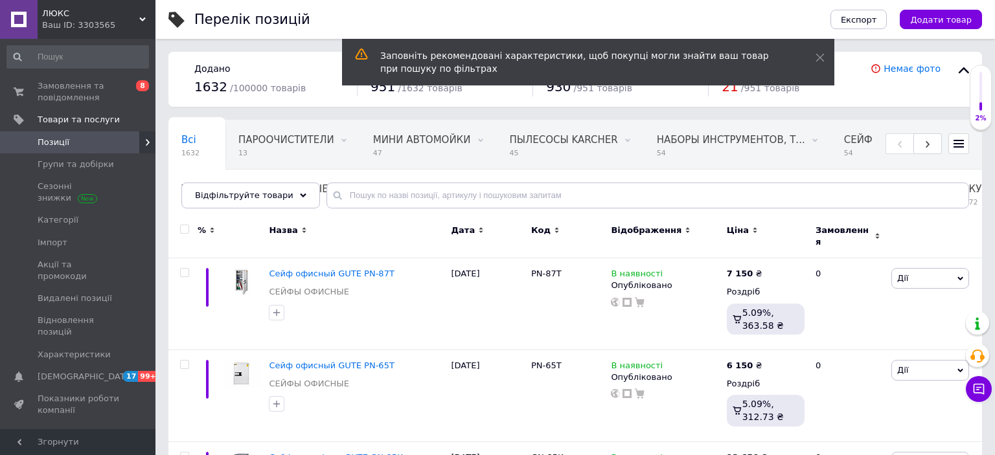
click at [140, 17] on icon at bounding box center [142, 19] width 6 height 6
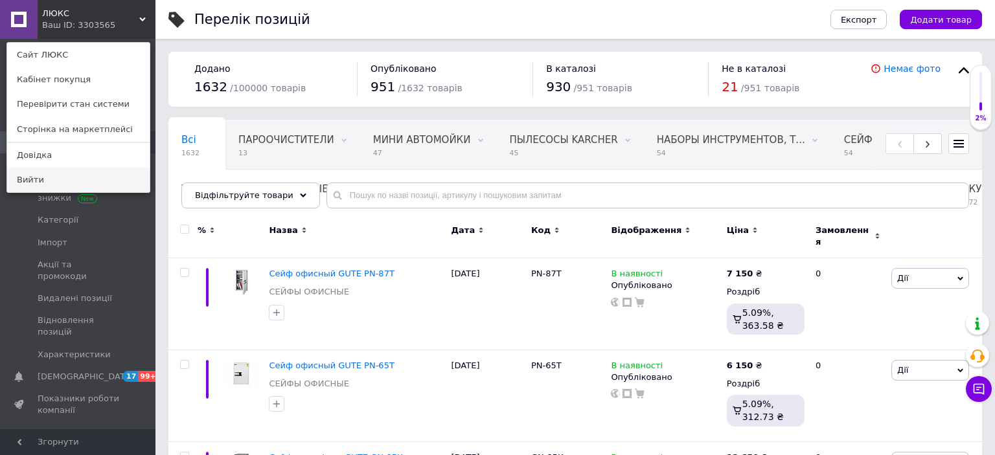
click at [41, 176] on link "Вийти" at bounding box center [78, 180] width 143 height 25
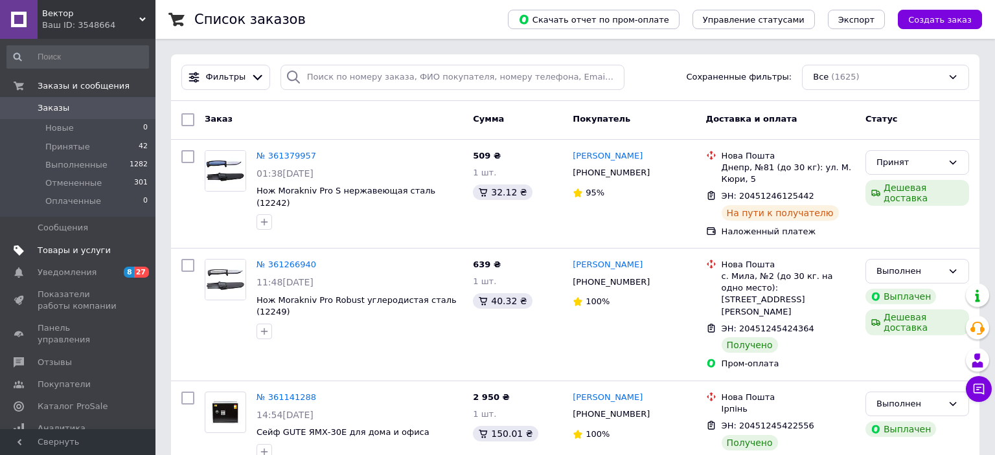
click at [58, 249] on span "Товары и услуги" at bounding box center [74, 251] width 73 height 12
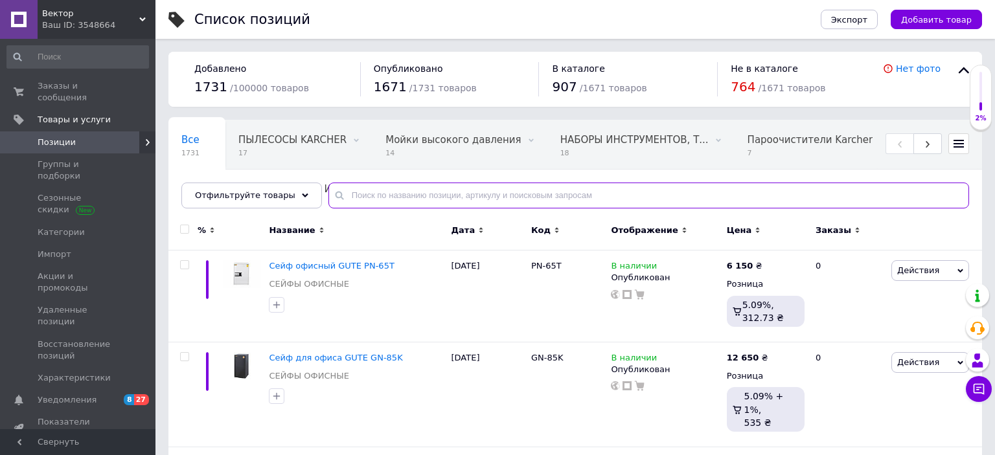
click at [385, 197] on input "text" at bounding box center [648, 196] width 641 height 26
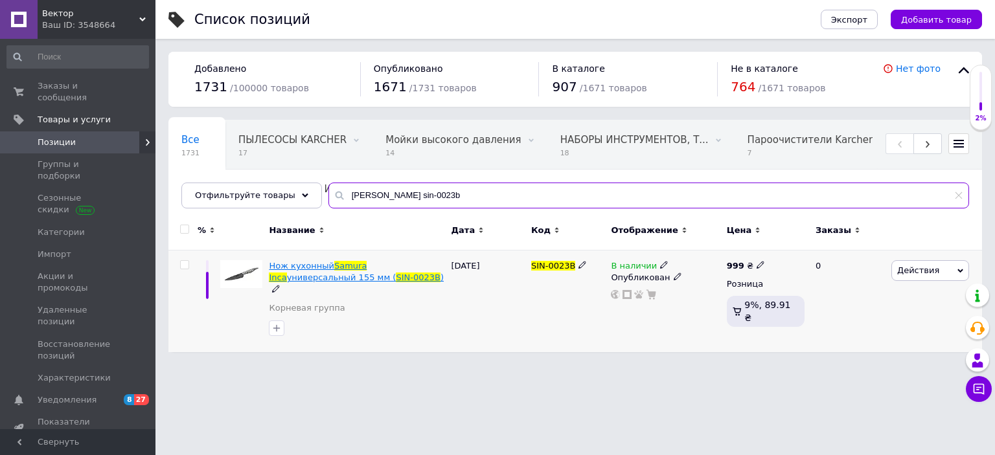
type input "[PERSON_NAME] sin-0023b"
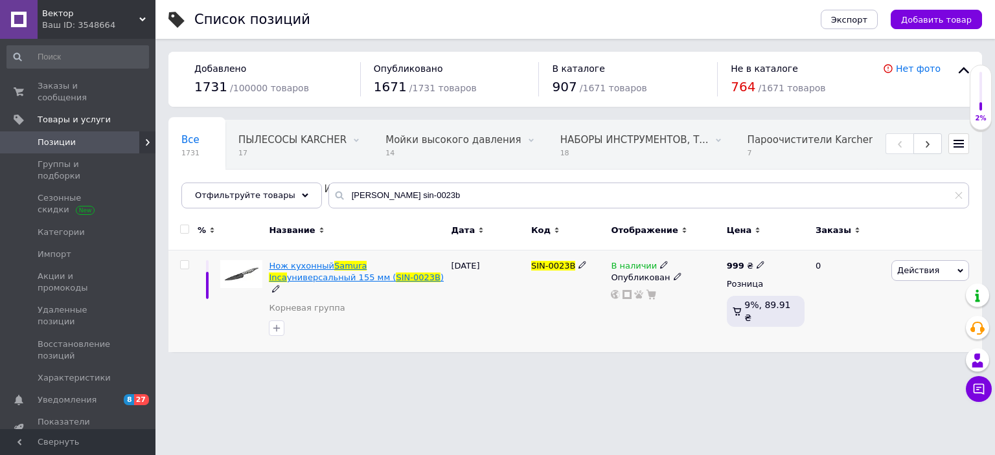
click at [397, 273] on span "универсальный 155 мм (" at bounding box center [341, 278] width 109 height 10
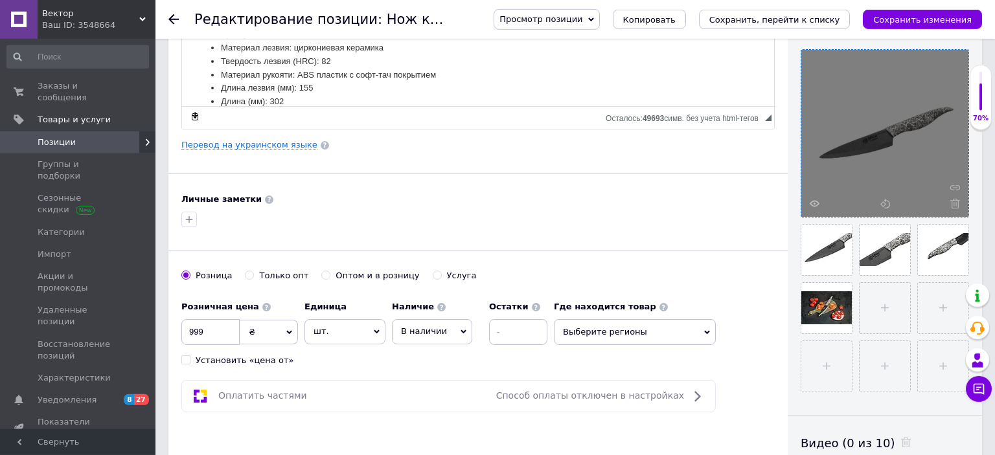
scroll to position [273, 0]
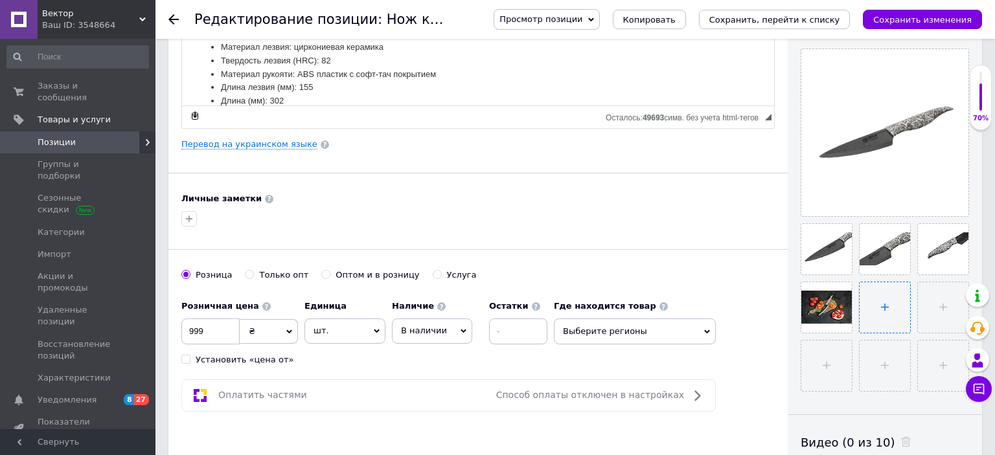
click at [890, 307] on input "file" at bounding box center [885, 307] width 51 height 51
type input "C:\fakepath\SM_0044_1.jpg"
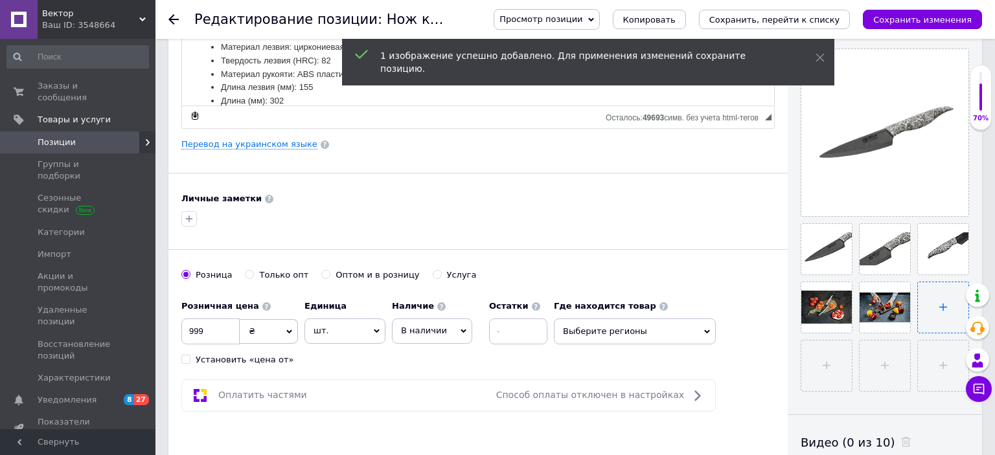
click at [941, 301] on input "file" at bounding box center [943, 307] width 51 height 51
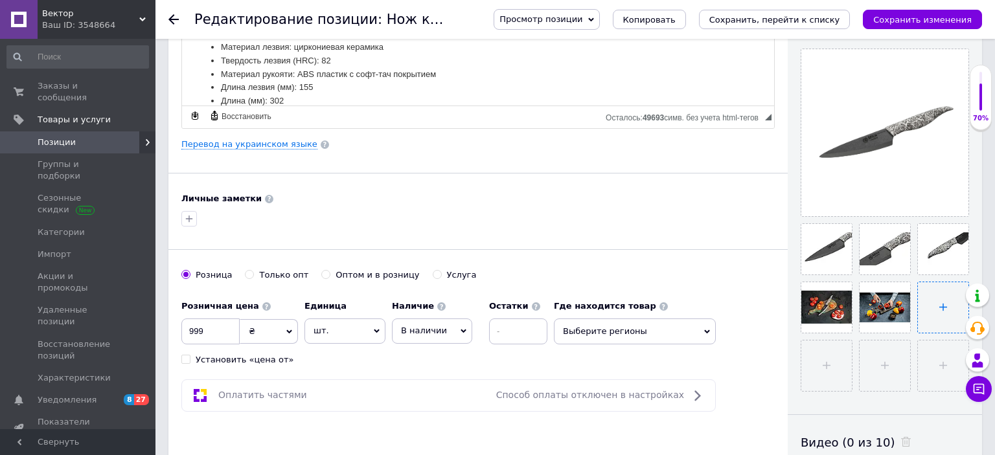
type input "C:\fakepath\SIN-0023B-6.jpg"
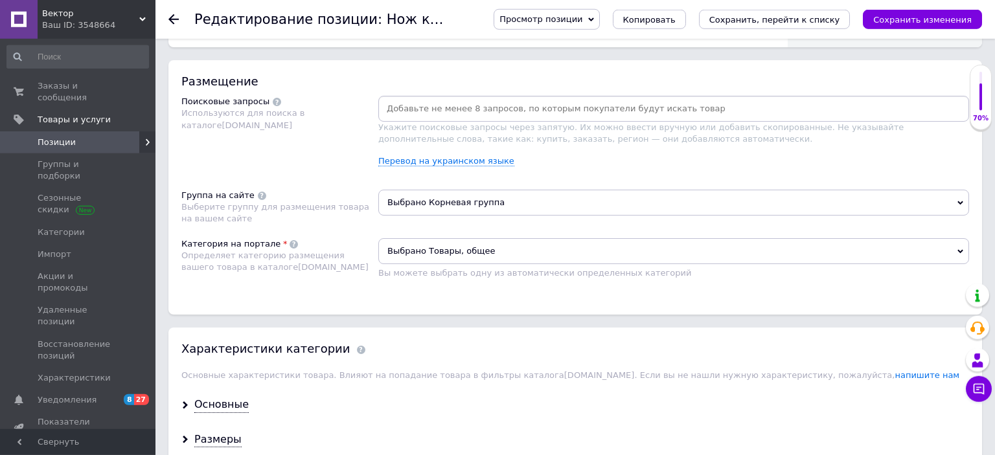
scroll to position [752, 0]
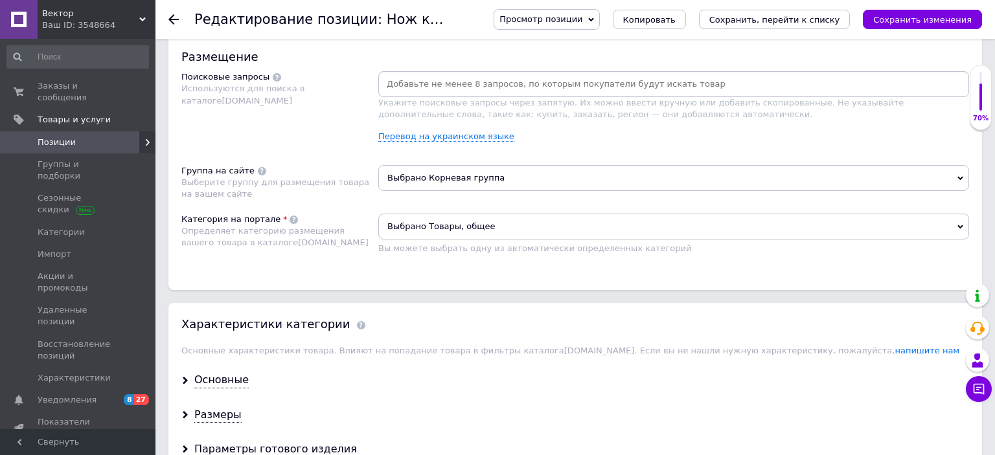
click at [440, 178] on span "Выбрано Корневая группа" at bounding box center [673, 178] width 591 height 26
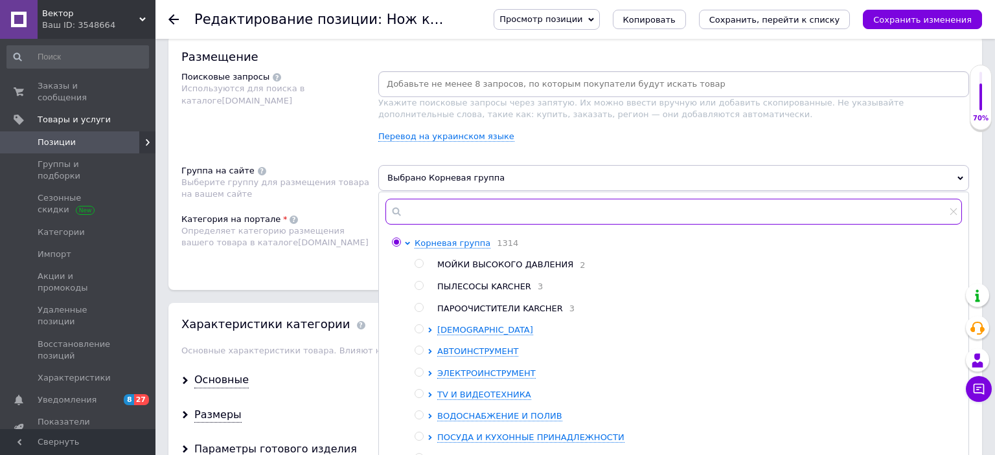
drag, startPoint x: 454, startPoint y: 205, endPoint x: 481, endPoint y: 207, distance: 28.0
click at [454, 205] on input "text" at bounding box center [674, 212] width 577 height 26
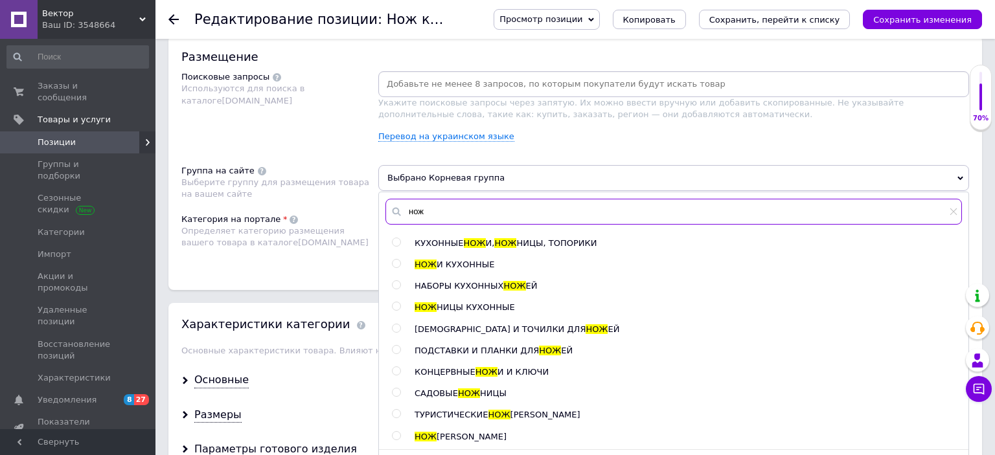
type input "нож"
click at [461, 262] on span "И КУХОННЫЕ" at bounding box center [466, 265] width 58 height 10
radio input "true"
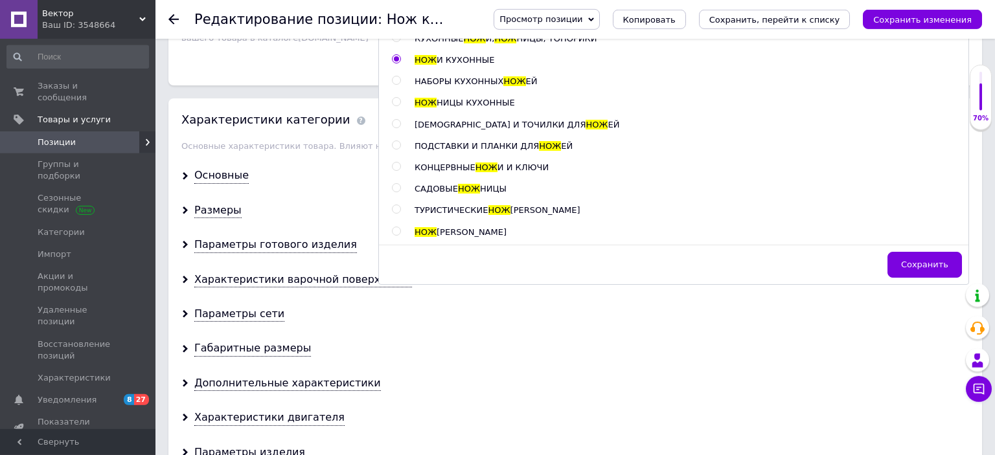
scroll to position [958, 0]
click at [938, 263] on span "Сохранить" at bounding box center [924, 264] width 47 height 10
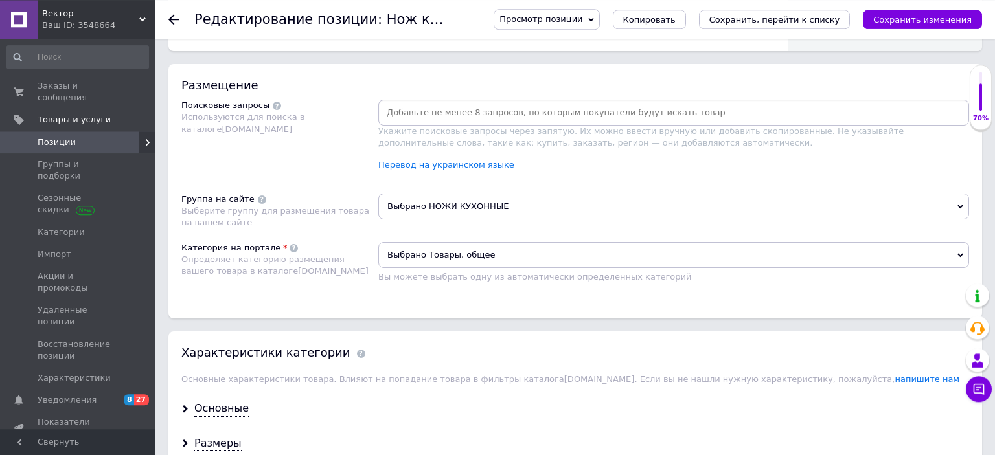
scroll to position [752, 0]
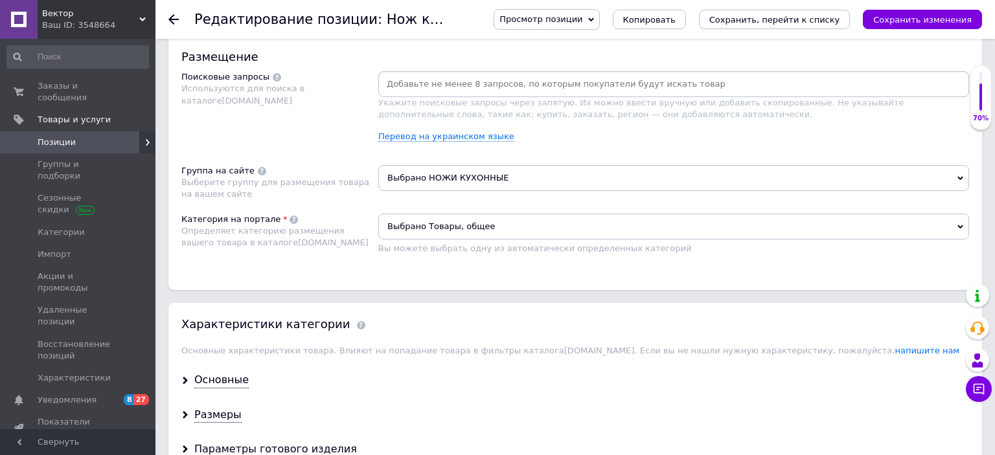
click at [435, 226] on span "Выбрано Товары, общее" at bounding box center [673, 227] width 591 height 26
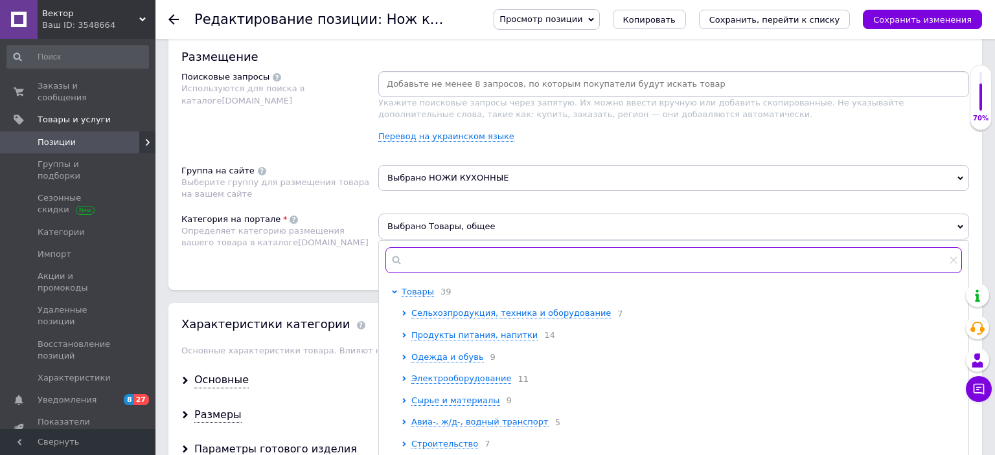
click at [437, 253] on input "text" at bounding box center [674, 261] width 577 height 26
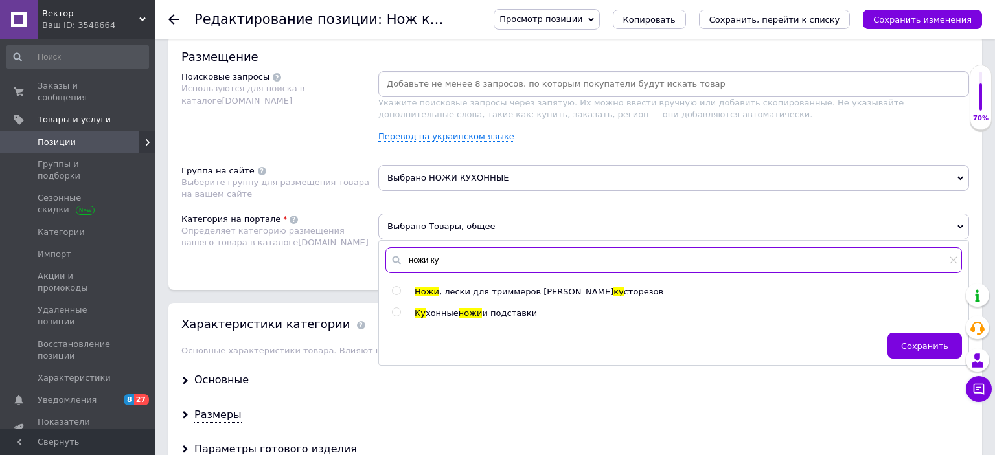
type input "ножи ку"
click at [439, 308] on span "хонные" at bounding box center [442, 313] width 33 height 10
radio input "true"
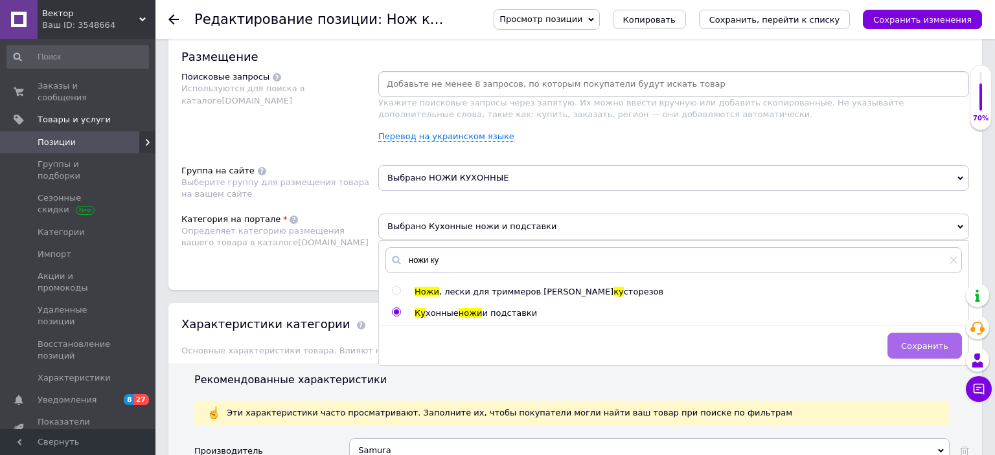
click at [927, 348] on span "Сохранить" at bounding box center [924, 346] width 47 height 10
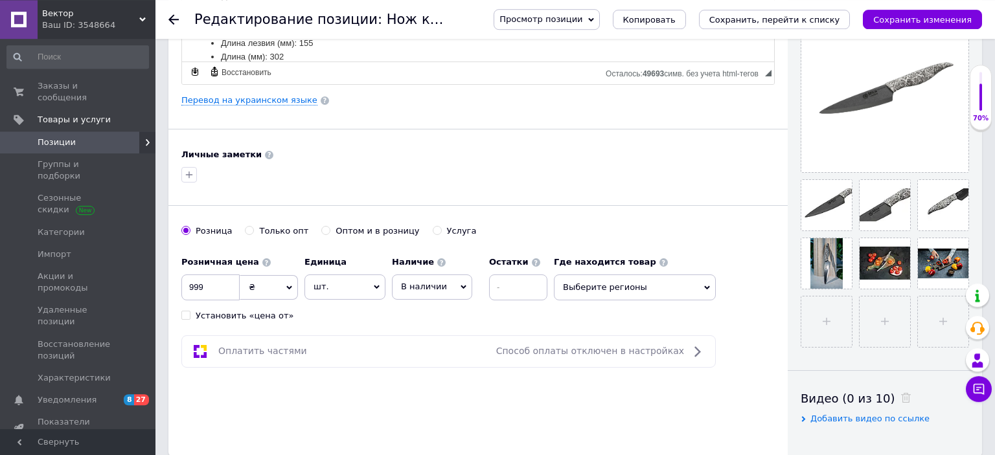
scroll to position [273, 0]
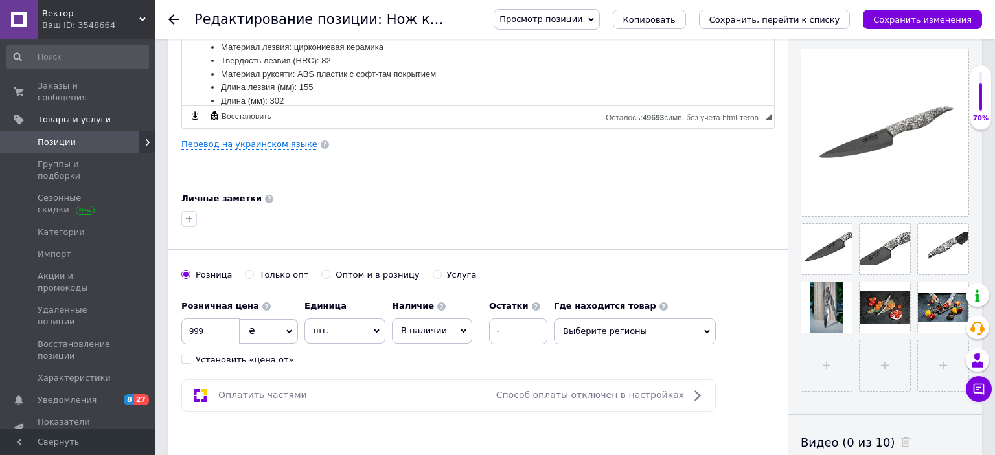
click at [266, 143] on link "Перевод на украинском языке" at bounding box center [249, 144] width 136 height 10
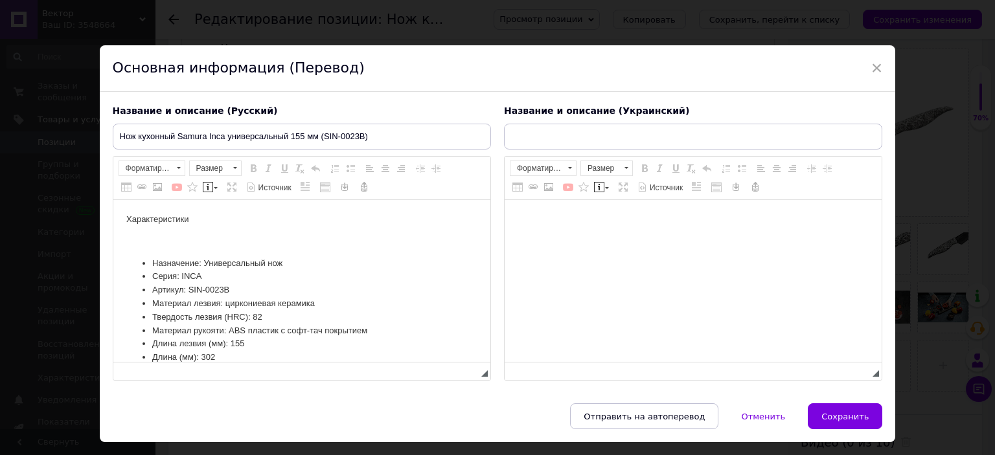
scroll to position [0, 0]
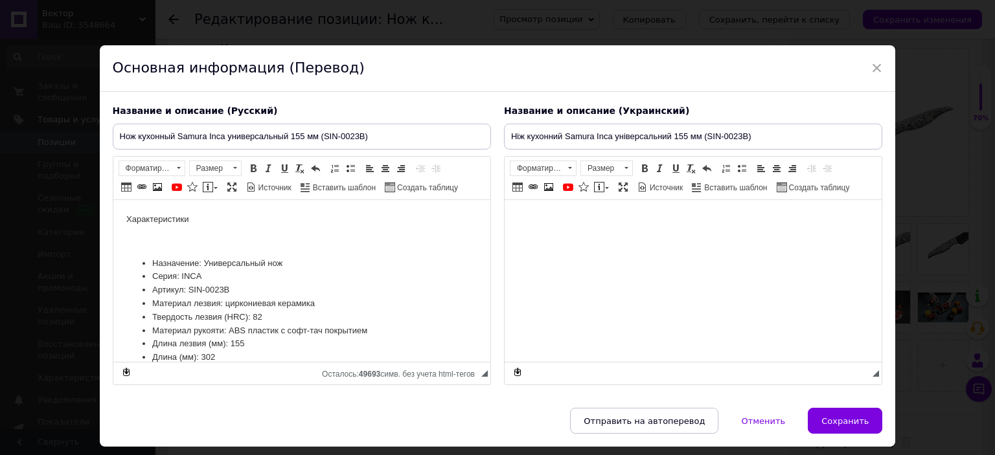
type input "Ніж кухонний Samura Inca універсальний 155 мм (SIN-0023B)"
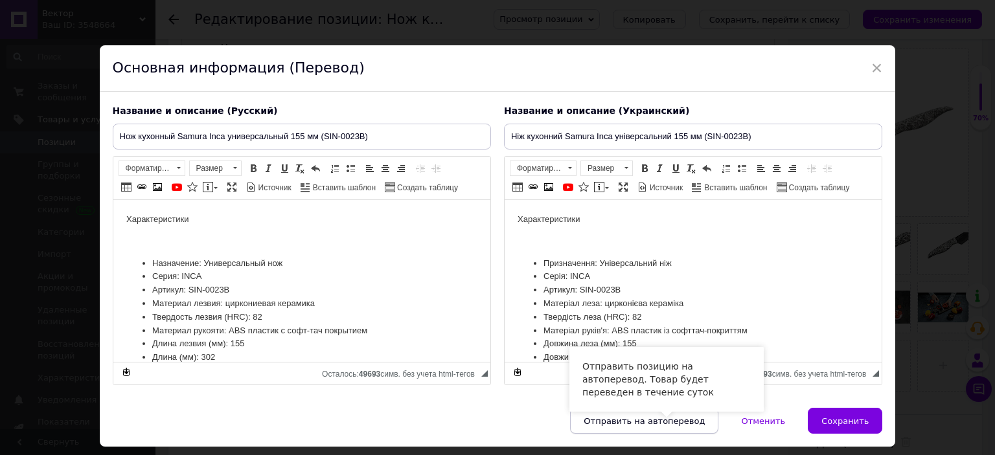
click at [689, 424] on span "Отправить на автоперевод" at bounding box center [644, 422] width 121 height 10
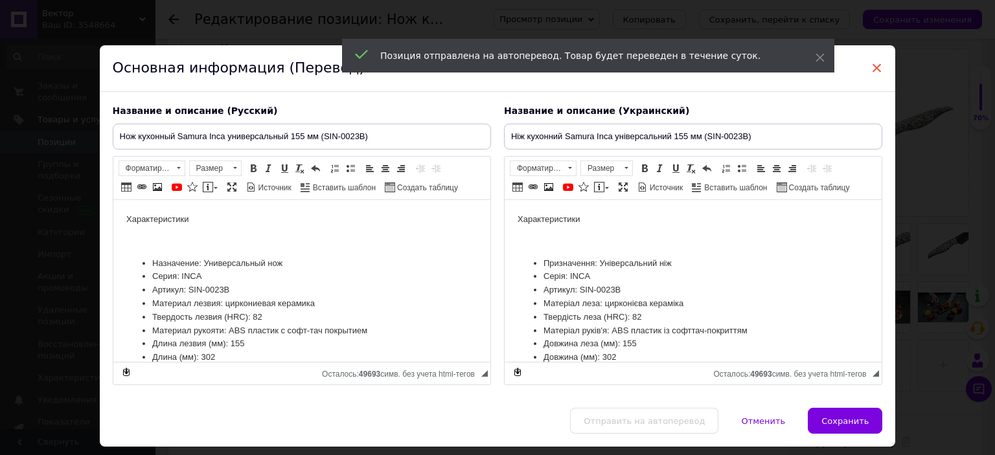
click at [875, 69] on span "×" at bounding box center [877, 68] width 12 height 22
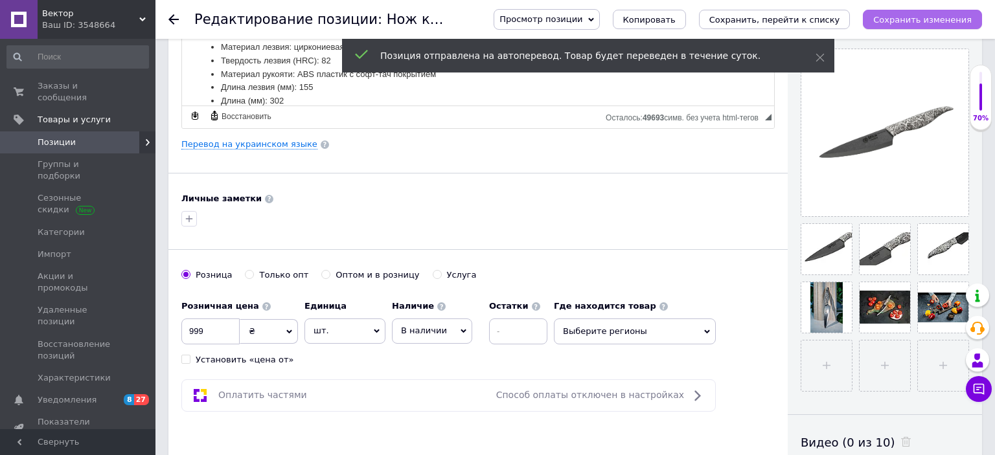
click at [917, 15] on icon "Сохранить изменения" at bounding box center [922, 20] width 98 height 10
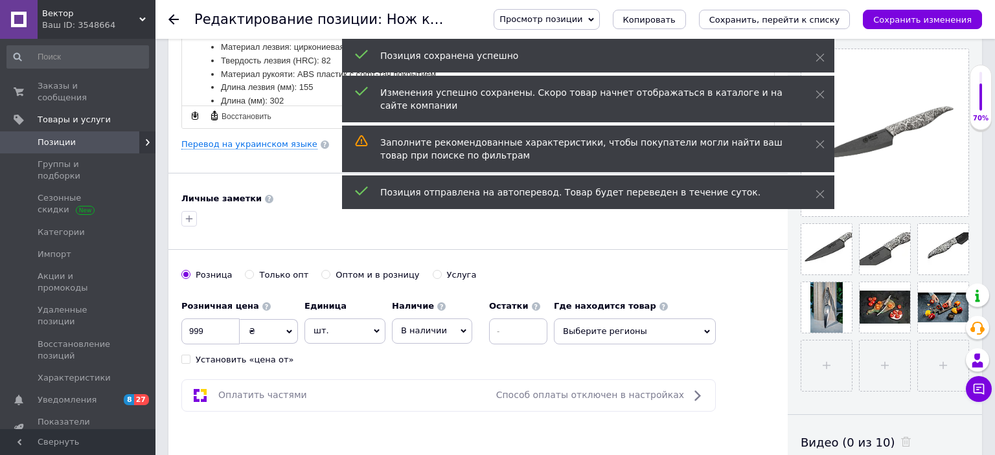
click at [174, 16] on icon at bounding box center [173, 19] width 10 height 10
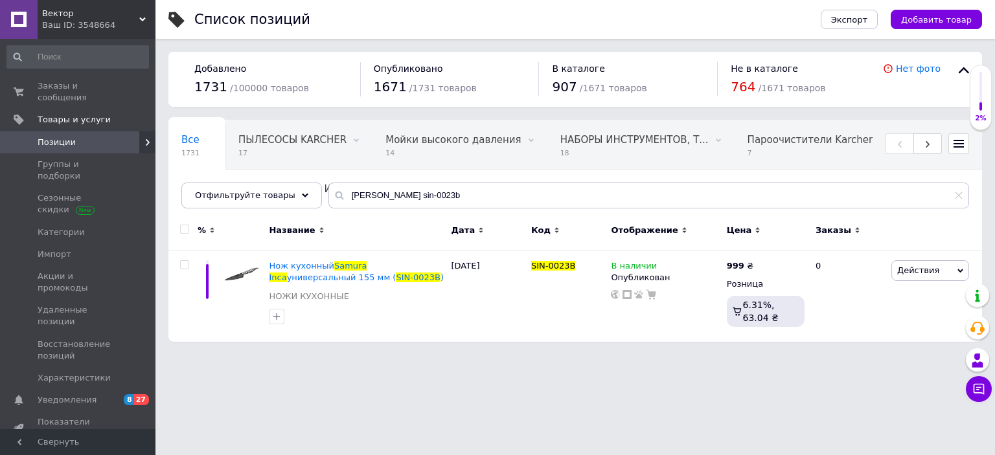
click at [144, 17] on icon at bounding box center [142, 19] width 6 height 6
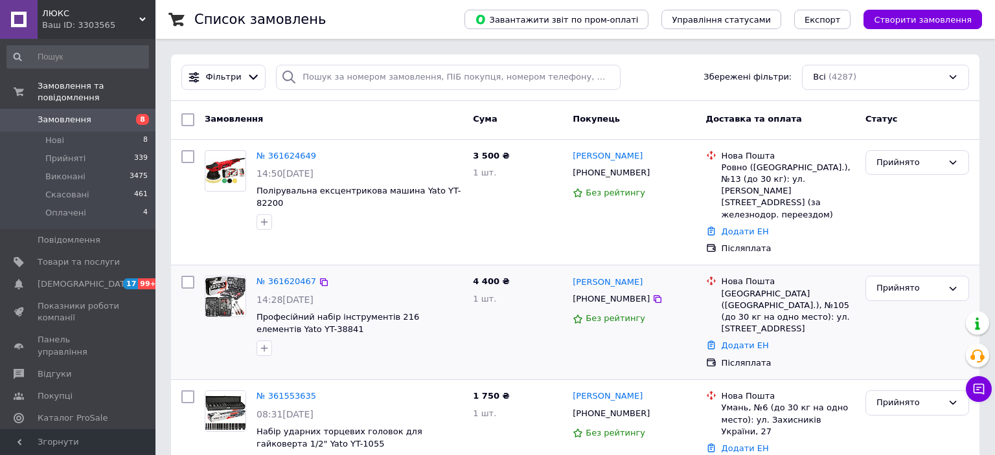
click at [510, 315] on div "4 400 ₴ 1 шт." at bounding box center [518, 323] width 100 height 104
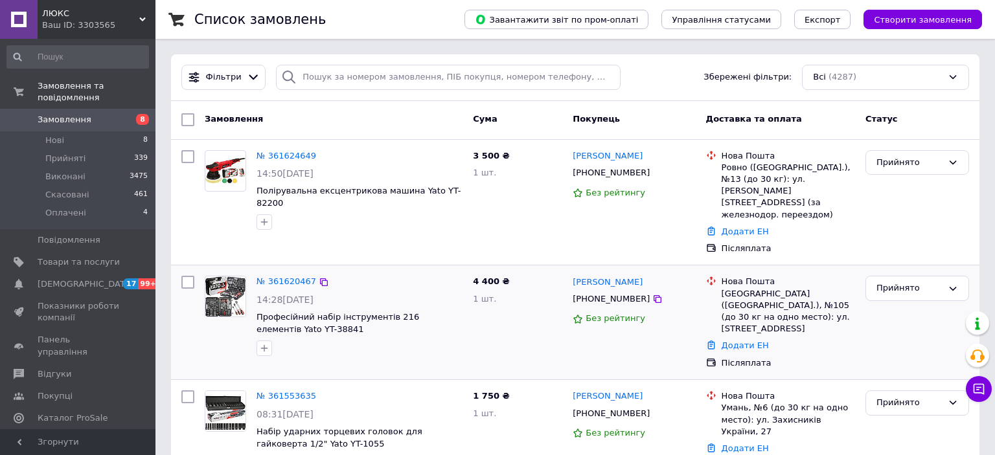
click at [510, 315] on div "4 400 ₴ 1 шт." at bounding box center [518, 323] width 100 height 104
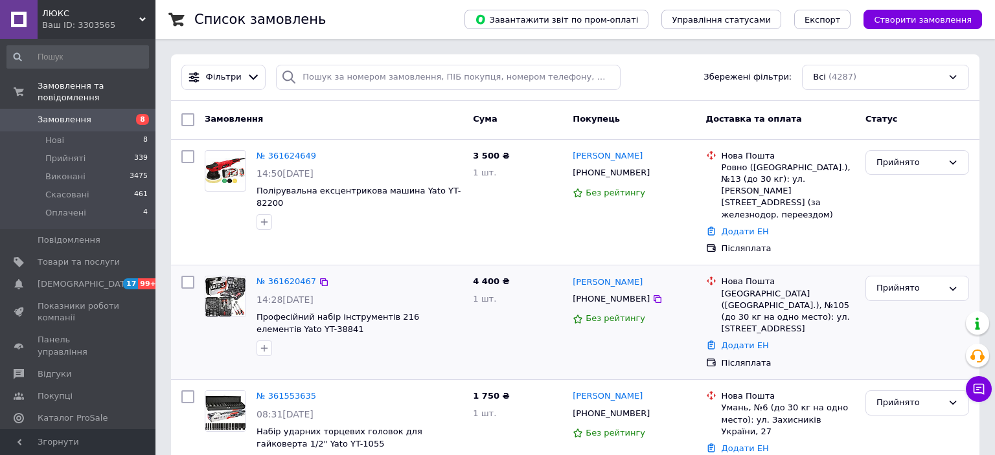
click at [510, 315] on div "4 400 ₴ 1 шт." at bounding box center [518, 323] width 100 height 104
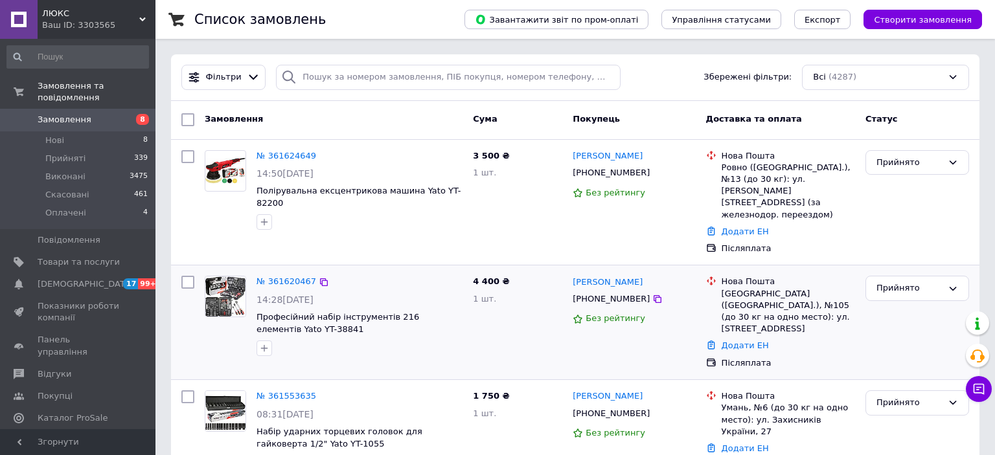
click at [510, 315] on div "4 400 ₴ 1 шт." at bounding box center [518, 323] width 100 height 104
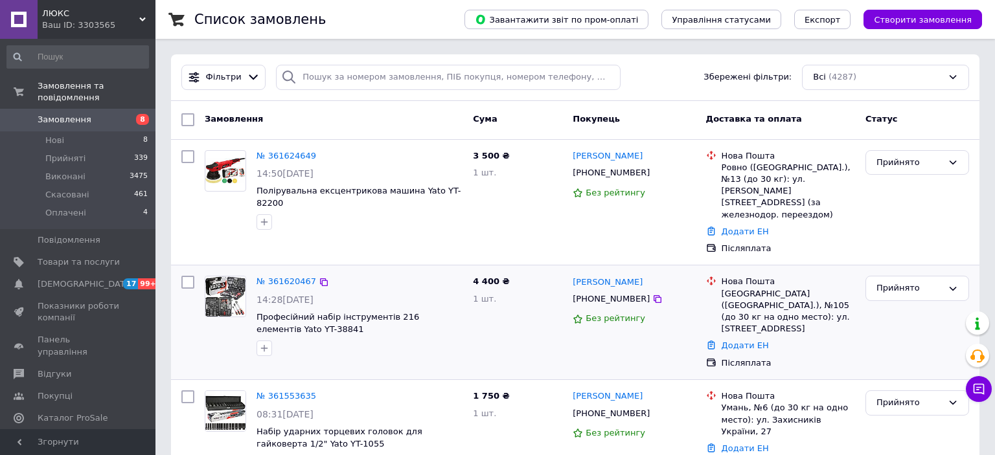
click at [510, 315] on div "4 400 ₴ 1 шт." at bounding box center [518, 323] width 100 height 104
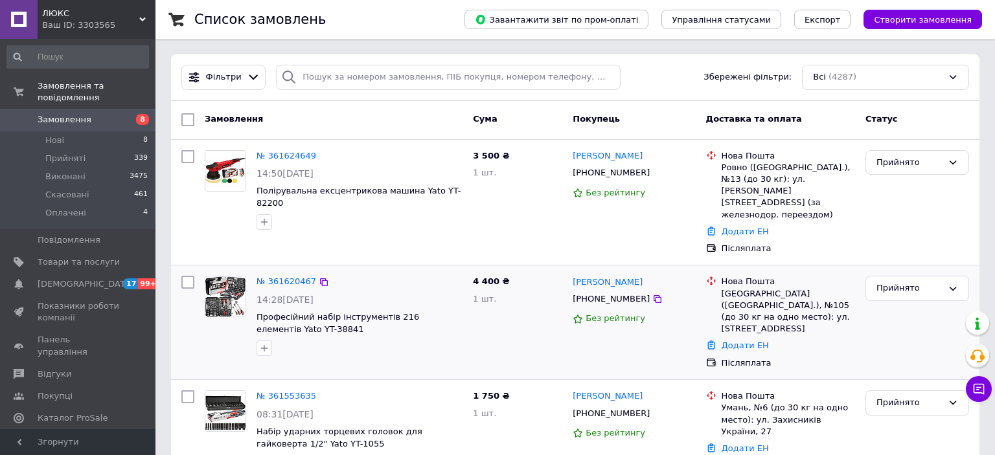
click at [510, 315] on div "4 400 ₴ 1 шт." at bounding box center [518, 323] width 100 height 104
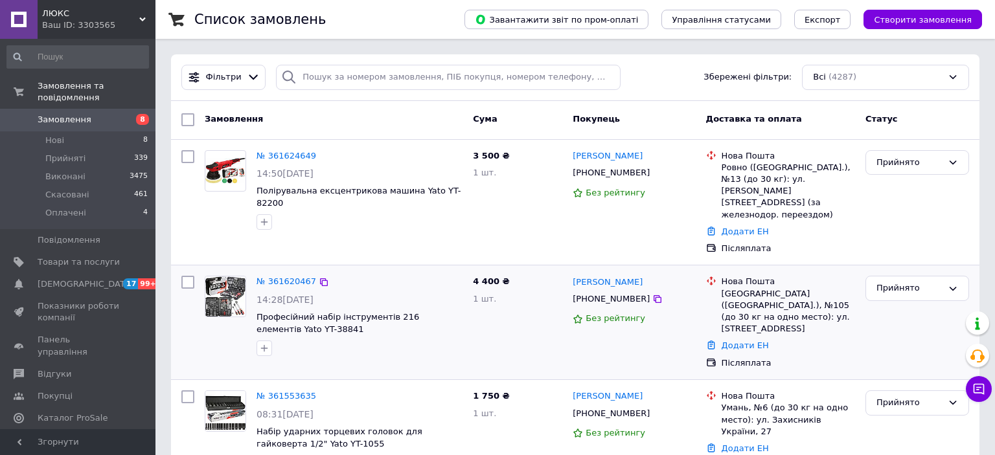
click at [510, 315] on div "4 400 ₴ 1 шт." at bounding box center [518, 323] width 100 height 104
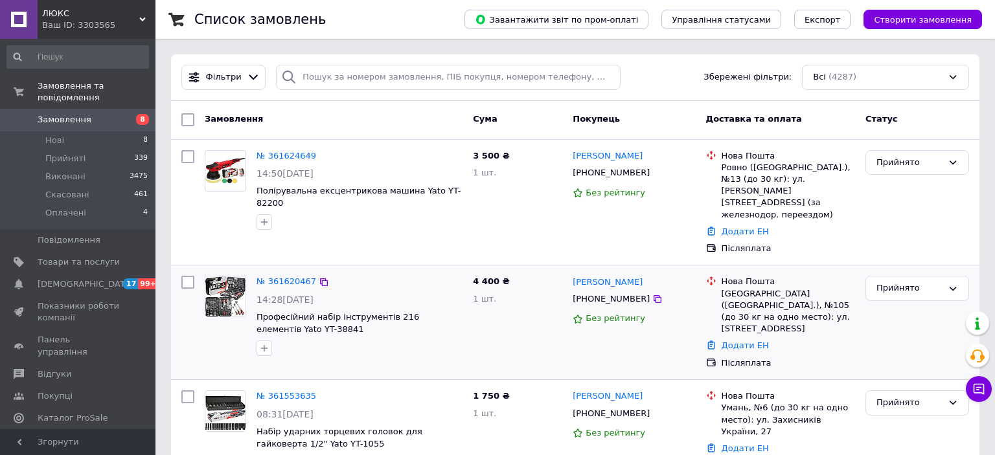
click at [510, 315] on div "4 400 ₴ 1 шт." at bounding box center [518, 323] width 100 height 104
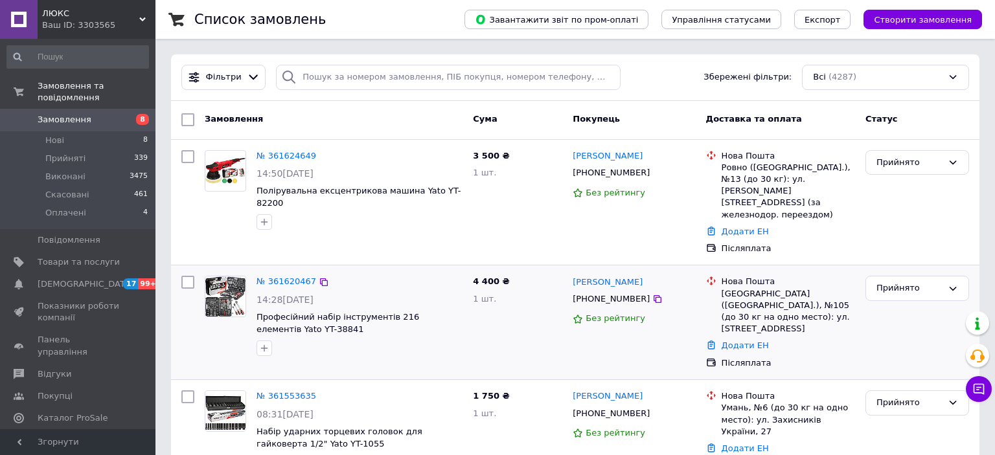
click at [510, 315] on div "4 400 ₴ 1 шт." at bounding box center [518, 323] width 100 height 104
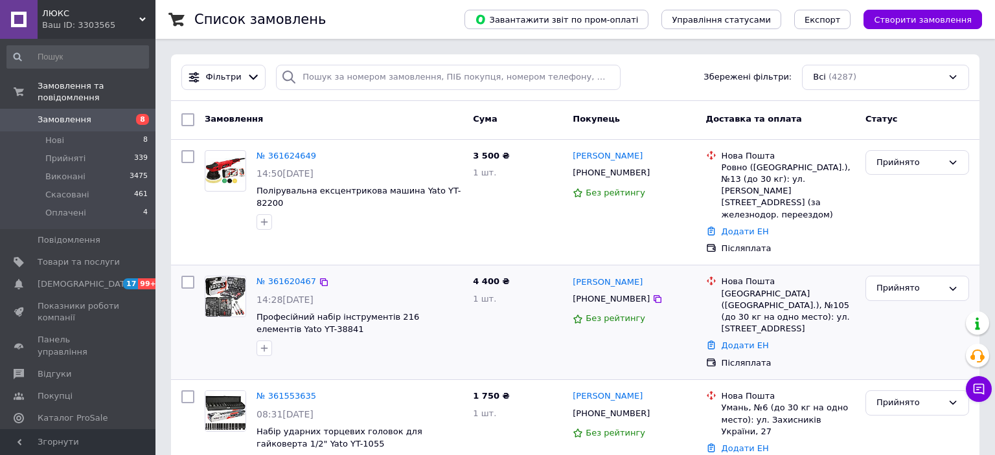
click at [510, 315] on div "4 400 ₴ 1 шт." at bounding box center [518, 323] width 100 height 104
click at [284, 219] on div at bounding box center [359, 222] width 211 height 21
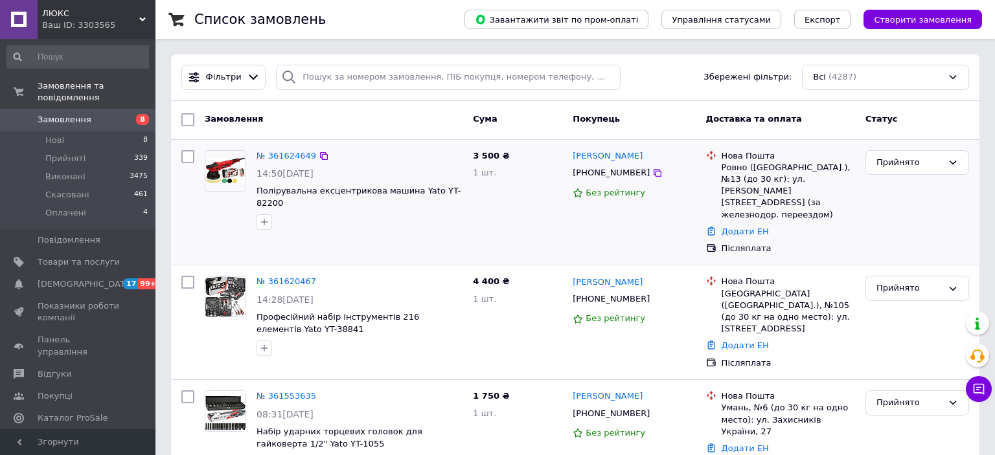
click at [284, 219] on div at bounding box center [359, 222] width 211 height 21
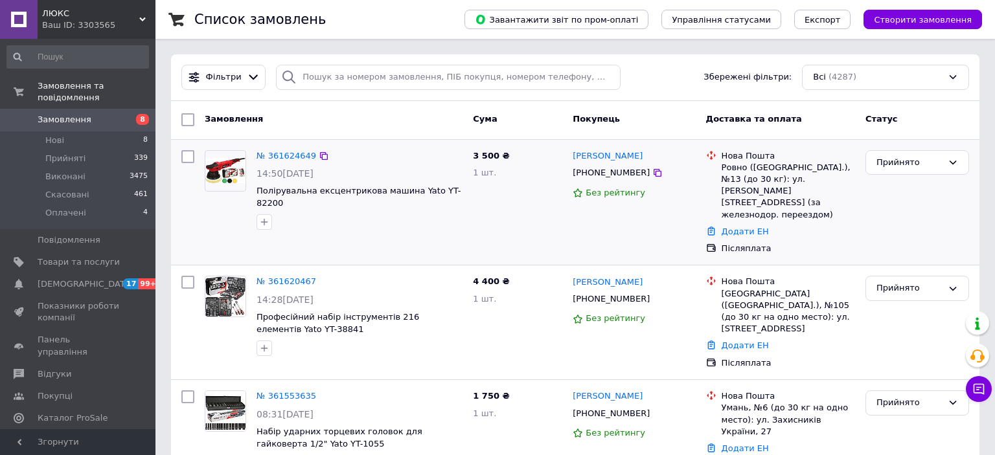
click at [284, 219] on div at bounding box center [359, 222] width 211 height 21
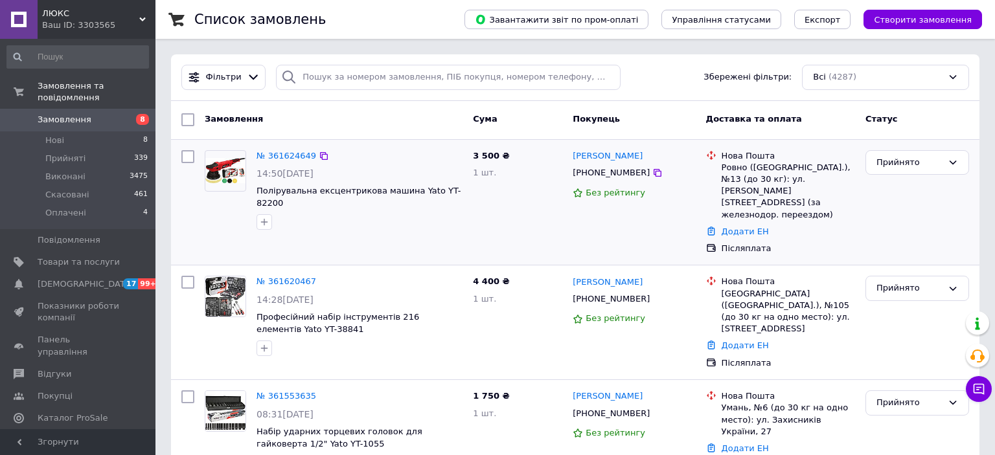
click at [284, 219] on div at bounding box center [359, 222] width 211 height 21
click at [118, 305] on span "Показники роботи компанії" at bounding box center [79, 312] width 82 height 23
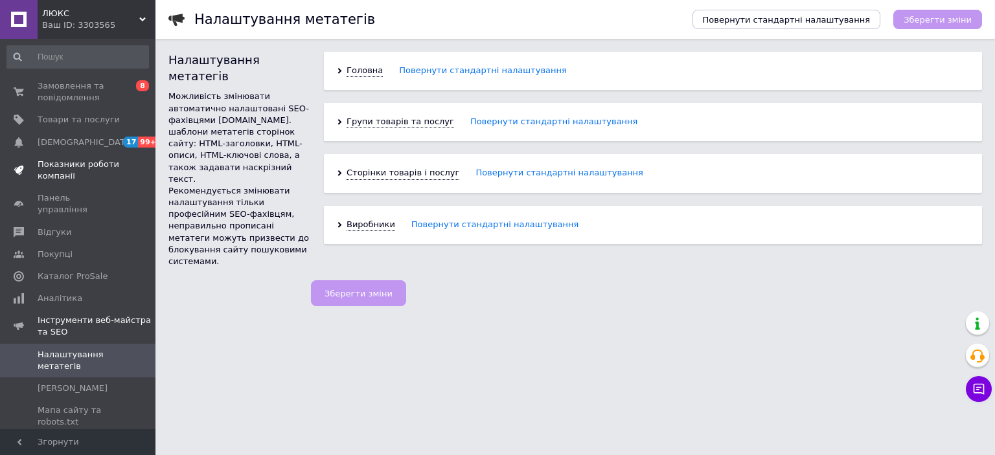
click at [118, 315] on span "Інструменти веб-майстра та SEO" at bounding box center [97, 326] width 118 height 23
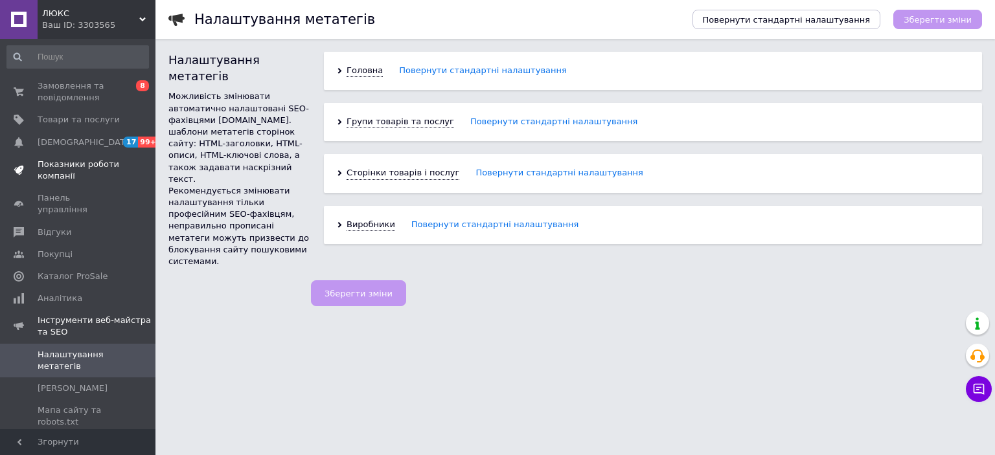
click at [118, 315] on span "Інструменти веб-майстра та SEO" at bounding box center [97, 326] width 118 height 23
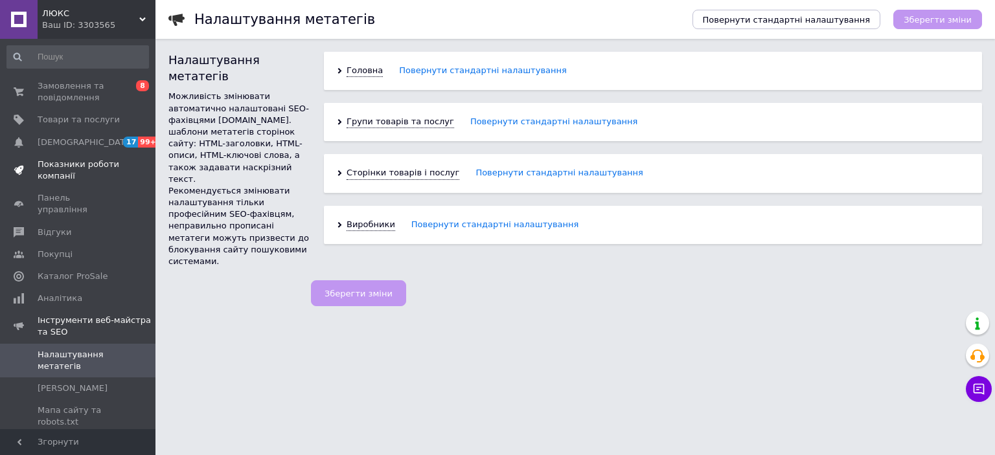
click at [118, 315] on span "Інструменти веб-майстра та SEO" at bounding box center [97, 326] width 118 height 23
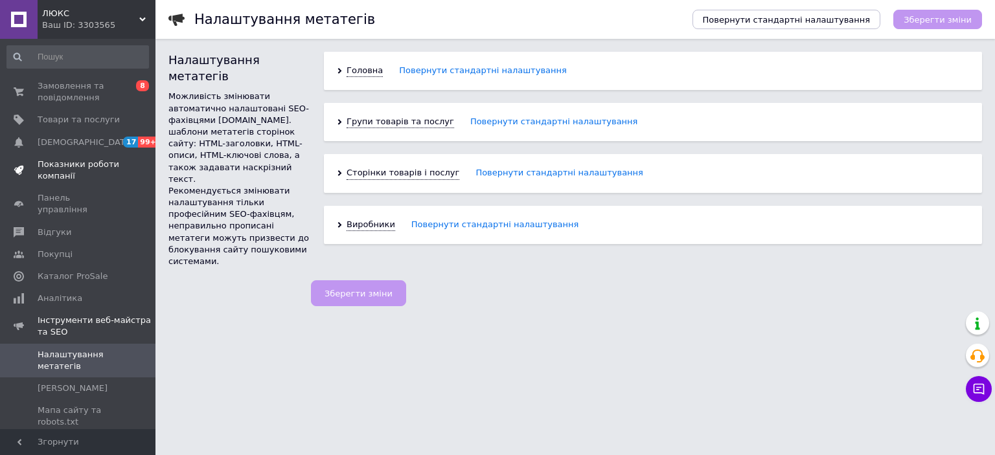
click at [118, 315] on span "Інструменти веб-майстра та SEO" at bounding box center [97, 326] width 118 height 23
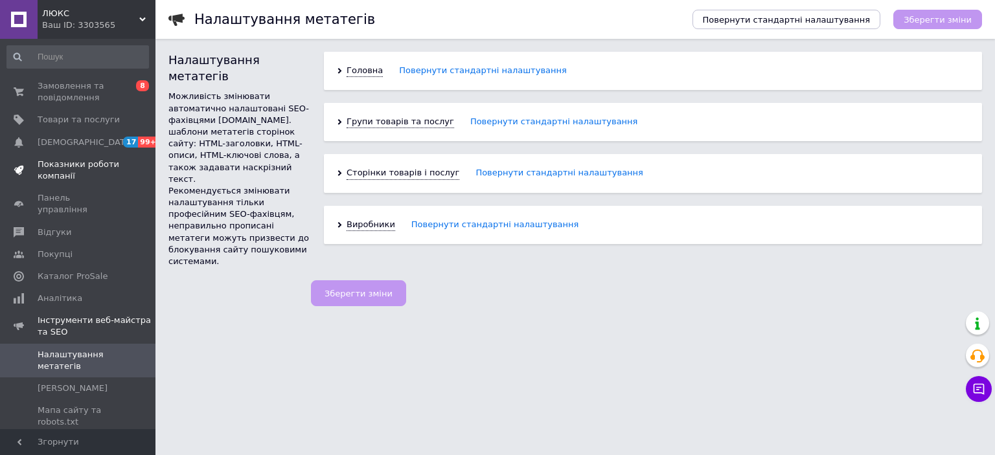
click at [118, 315] on span "Інструменти веб-майстра та SEO" at bounding box center [97, 326] width 118 height 23
click at [59, 84] on span "Замовлення та повідомлення" at bounding box center [79, 91] width 82 height 23
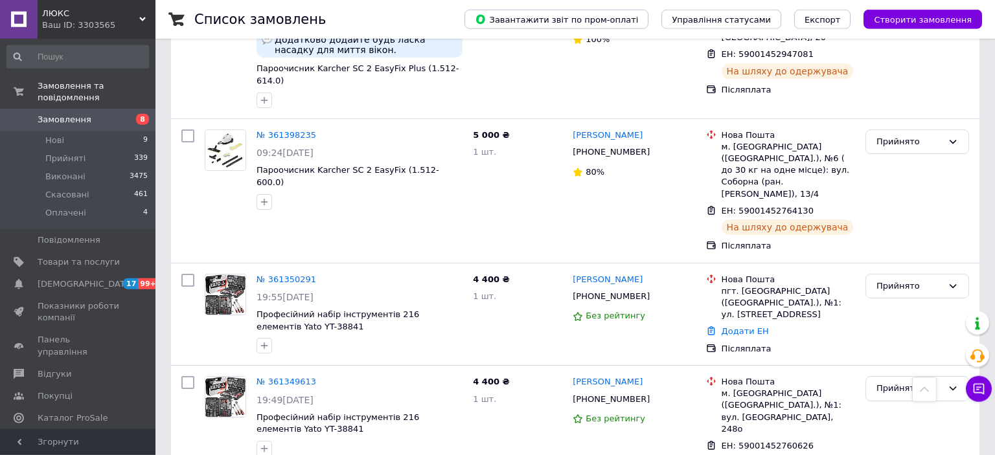
scroll to position [734, 0]
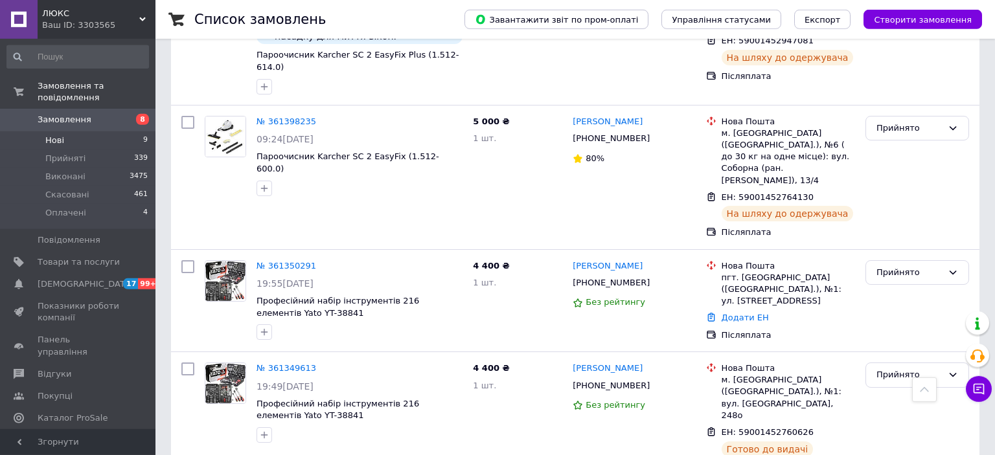
click at [58, 135] on span "Нові" at bounding box center [54, 141] width 19 height 12
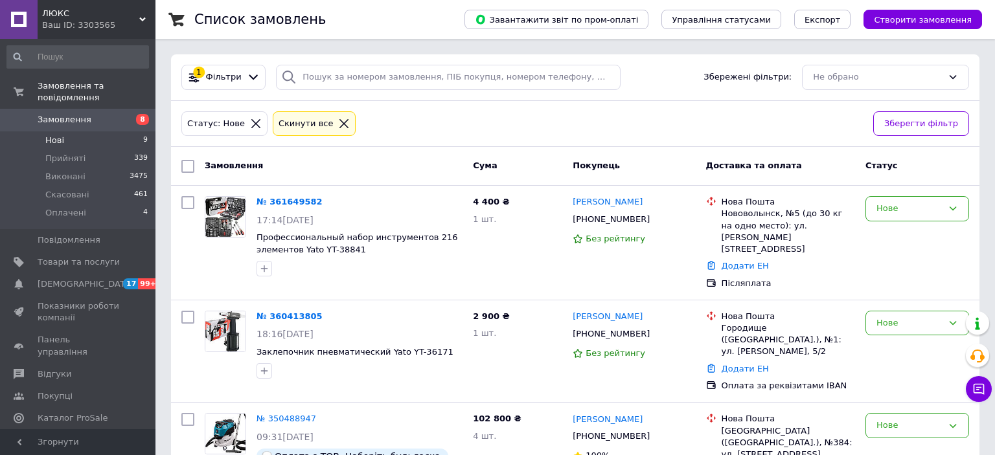
click at [450, 126] on div "Статус: Нове Cкинути все" at bounding box center [522, 124] width 687 height 30
click at [468, 119] on div "Статус: Нове Cкинути все" at bounding box center [522, 124] width 687 height 30
click at [46, 257] on span "Товари та послуги" at bounding box center [79, 263] width 82 height 12
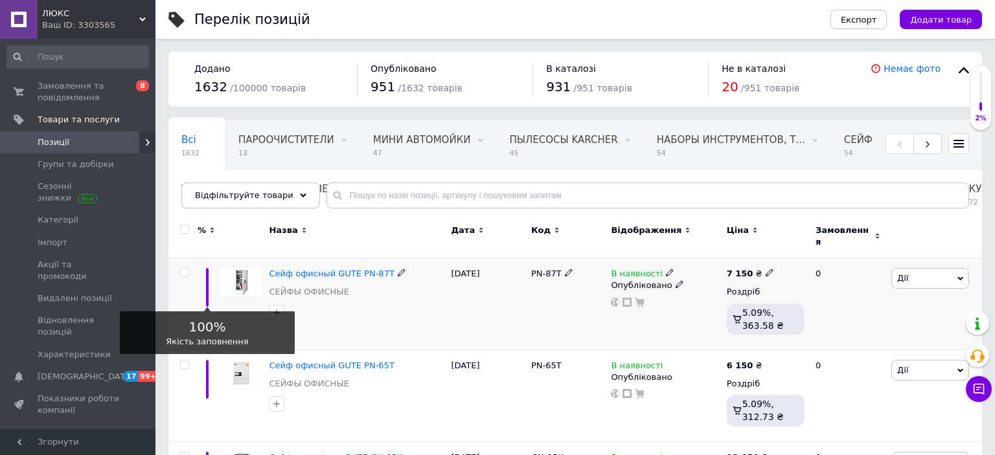
drag, startPoint x: 207, startPoint y: 290, endPoint x: 204, endPoint y: 260, distance: 29.3
click at [206, 268] on div at bounding box center [207, 287] width 3 height 39
click at [203, 259] on div "100% Якість заповнення" at bounding box center [207, 305] width 19 height 92
